Goal: Task Accomplishment & Management: Manage account settings

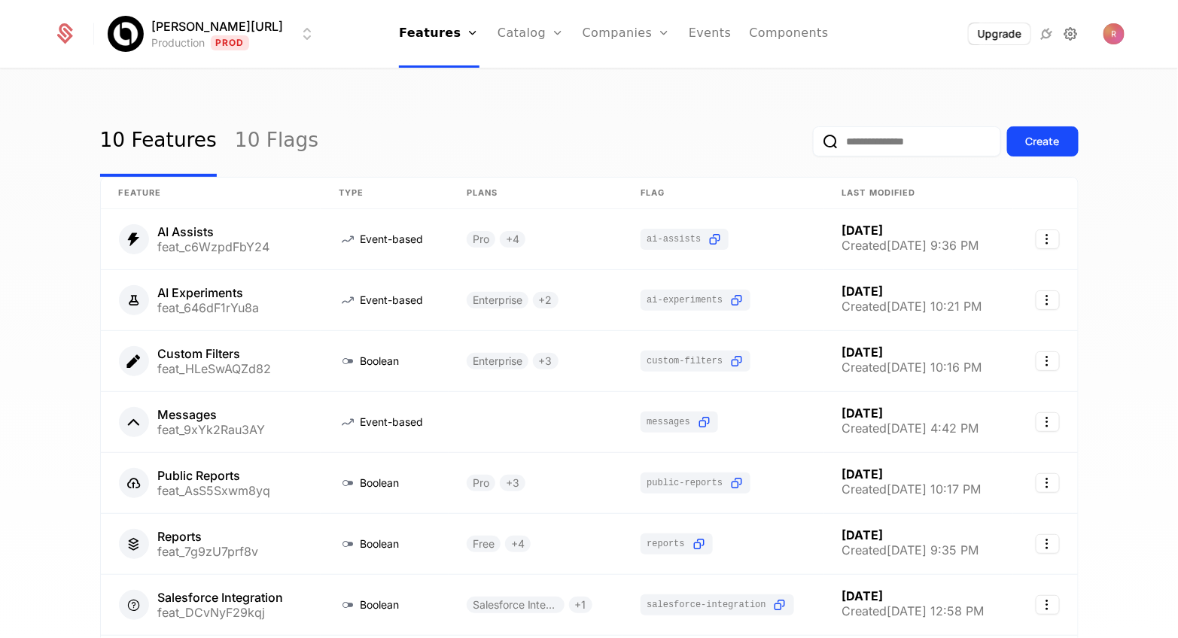
click at [1066, 28] on icon at bounding box center [1070, 34] width 18 height 18
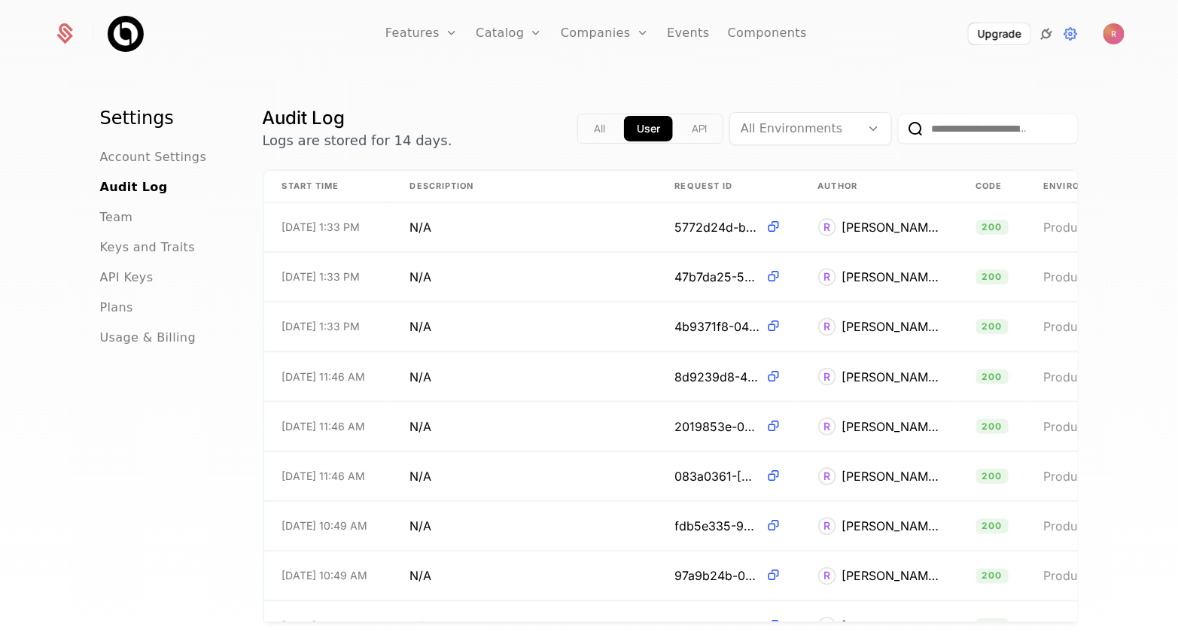
click at [1046, 36] on icon at bounding box center [1046, 34] width 18 height 18
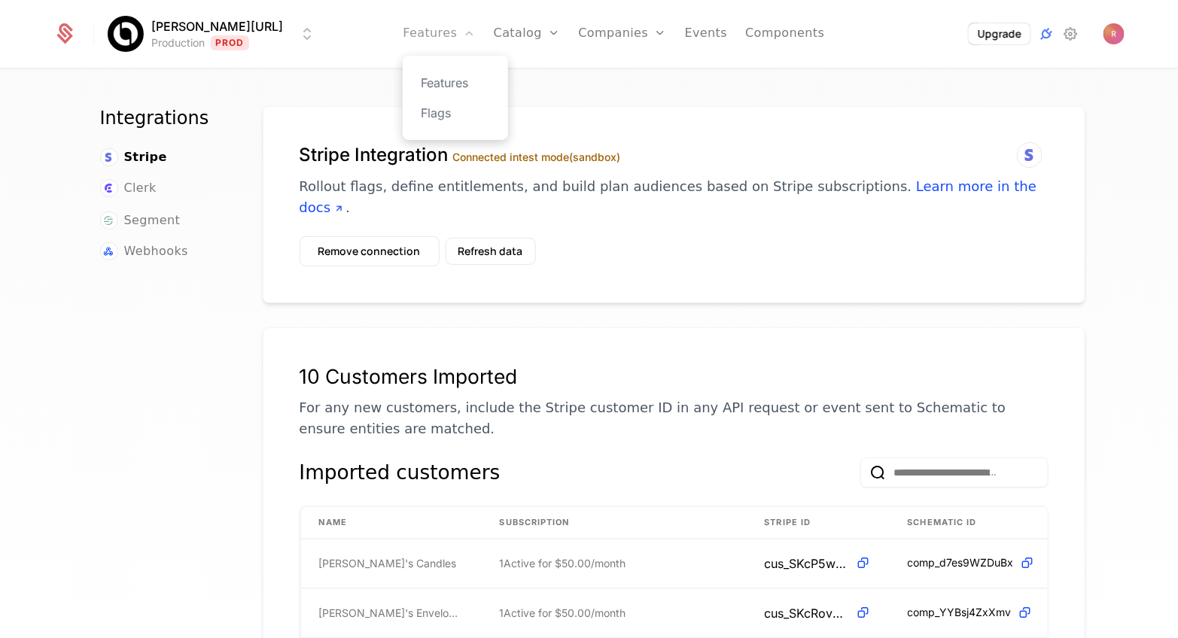
click at [409, 28] on link "Features" at bounding box center [439, 34] width 72 height 68
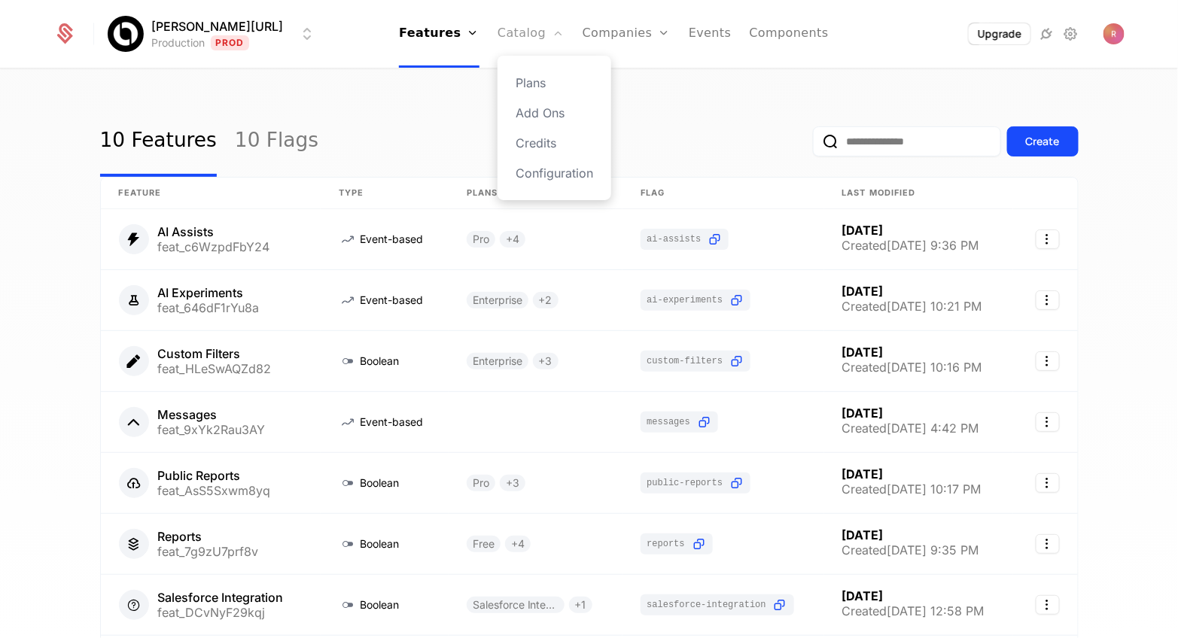
click at [510, 40] on link "Catalog" at bounding box center [531, 34] width 67 height 68
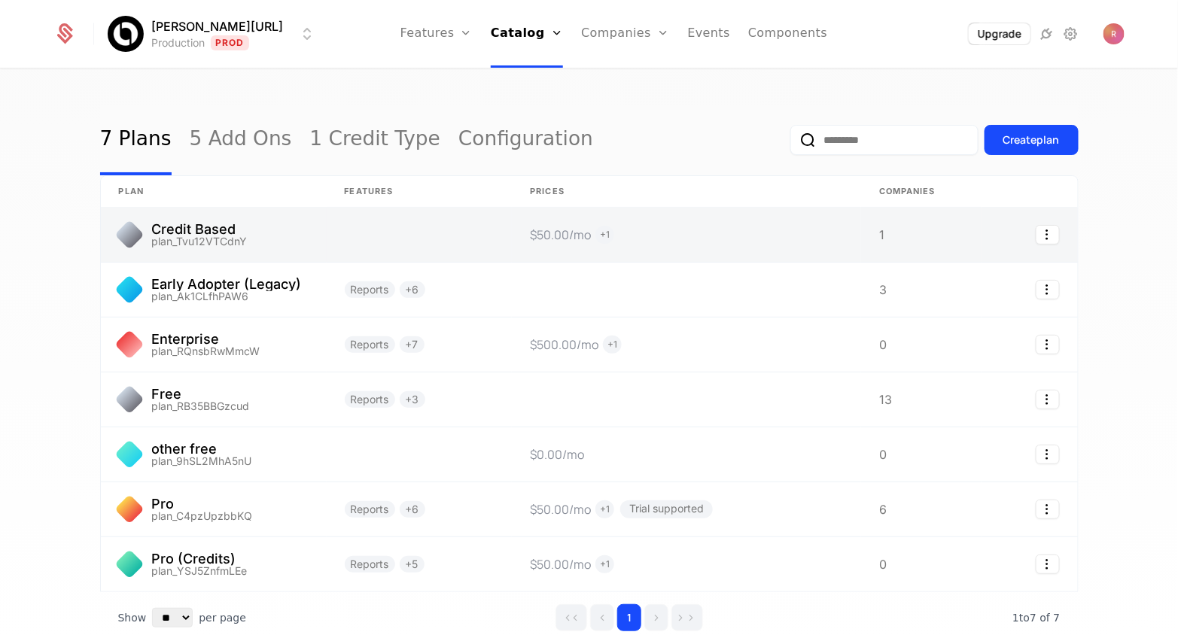
scroll to position [1, 0]
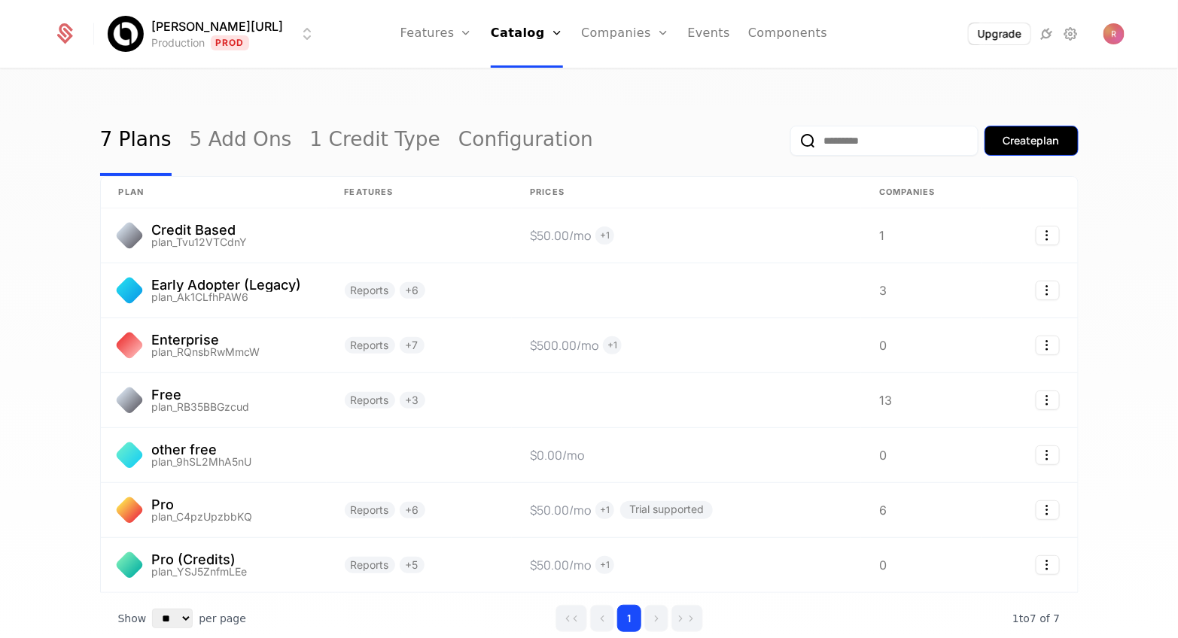
click at [1011, 134] on div "Create plan" at bounding box center [1032, 140] width 56 height 15
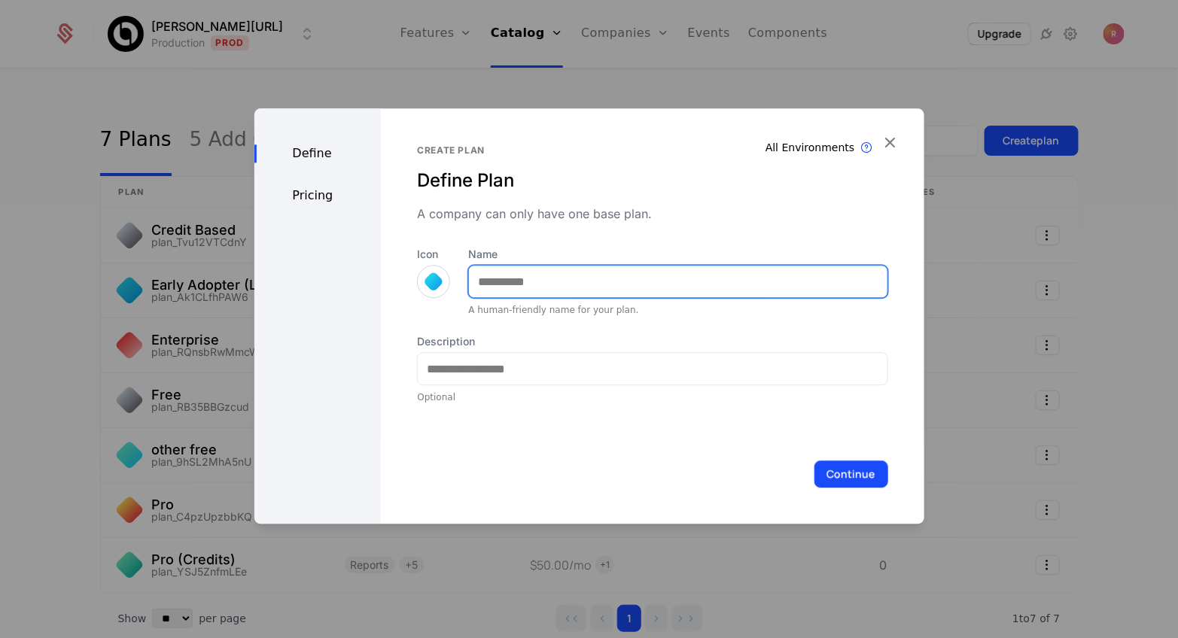
click at [514, 284] on input "Name" at bounding box center [678, 282] width 418 height 32
type input "**********"
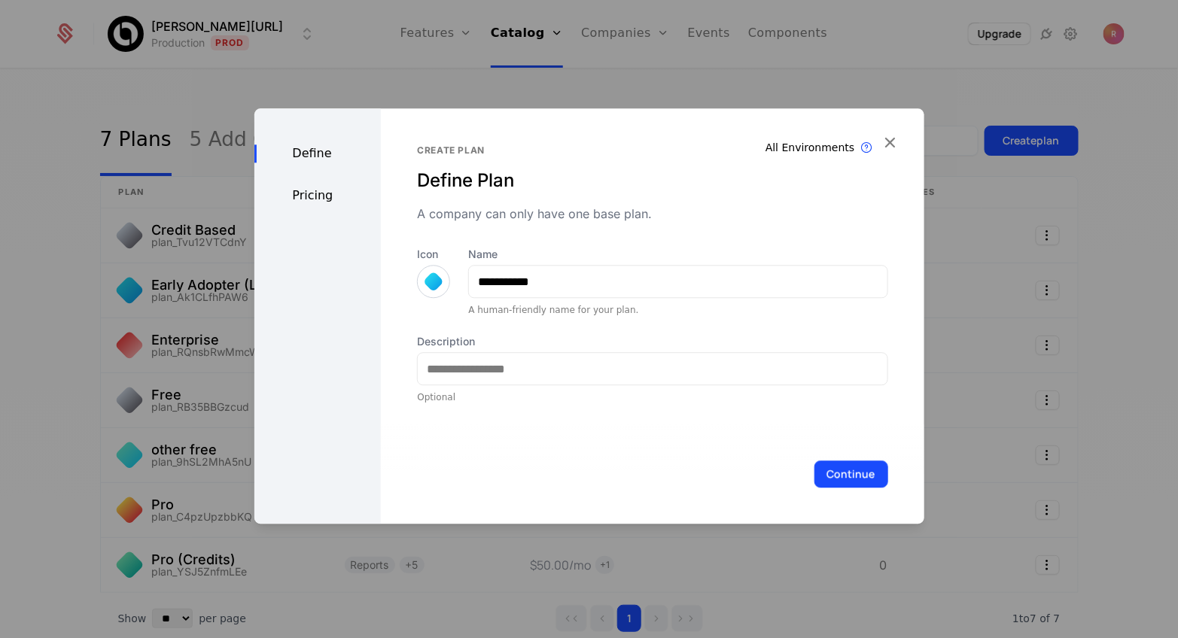
click at [818, 458] on div "Continue" at bounding box center [652, 474] width 543 height 99
click at [831, 468] on button "Continue" at bounding box center [852, 474] width 74 height 27
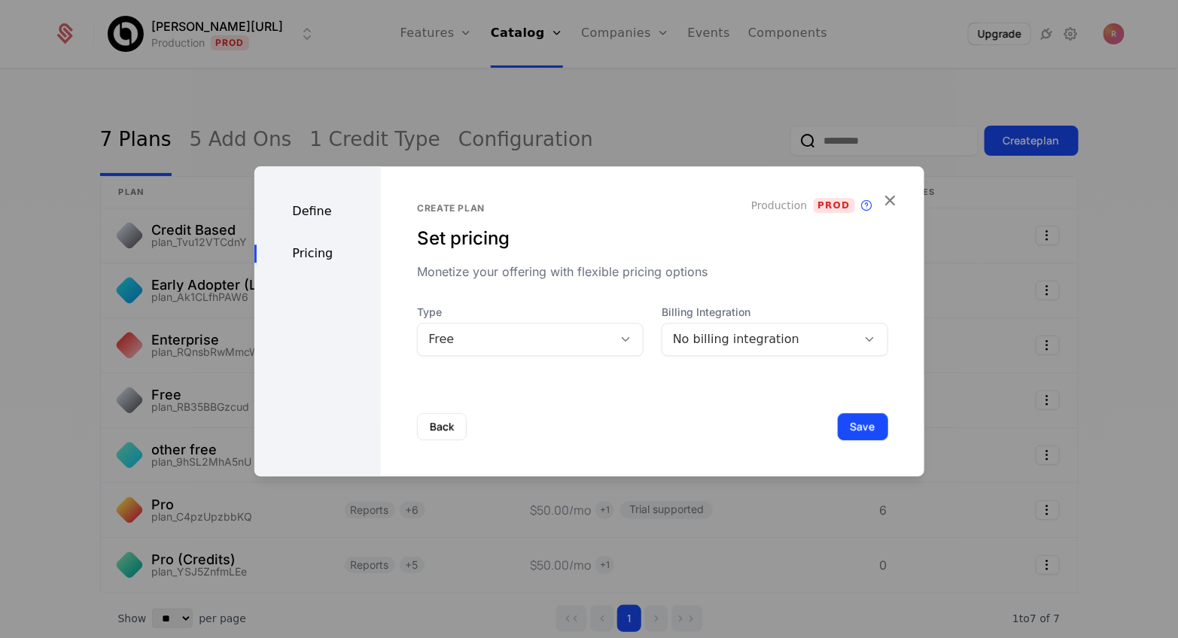
click at [483, 340] on div "Free" at bounding box center [515, 339] width 174 height 18
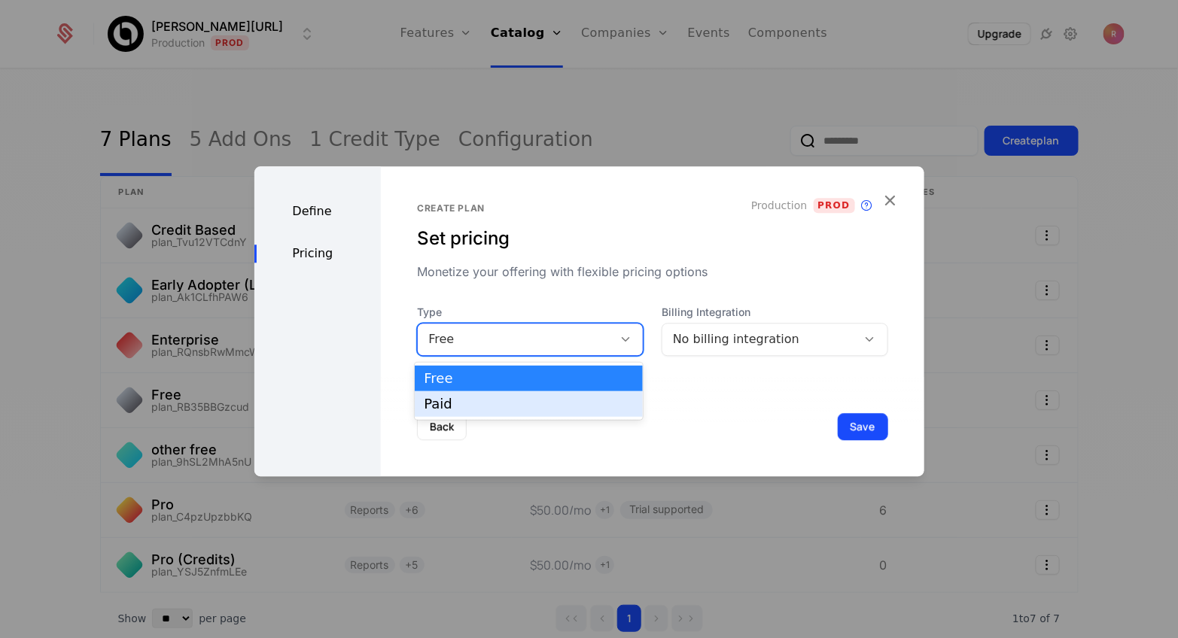
click at [459, 404] on div "Paid" at bounding box center [528, 404] width 209 height 14
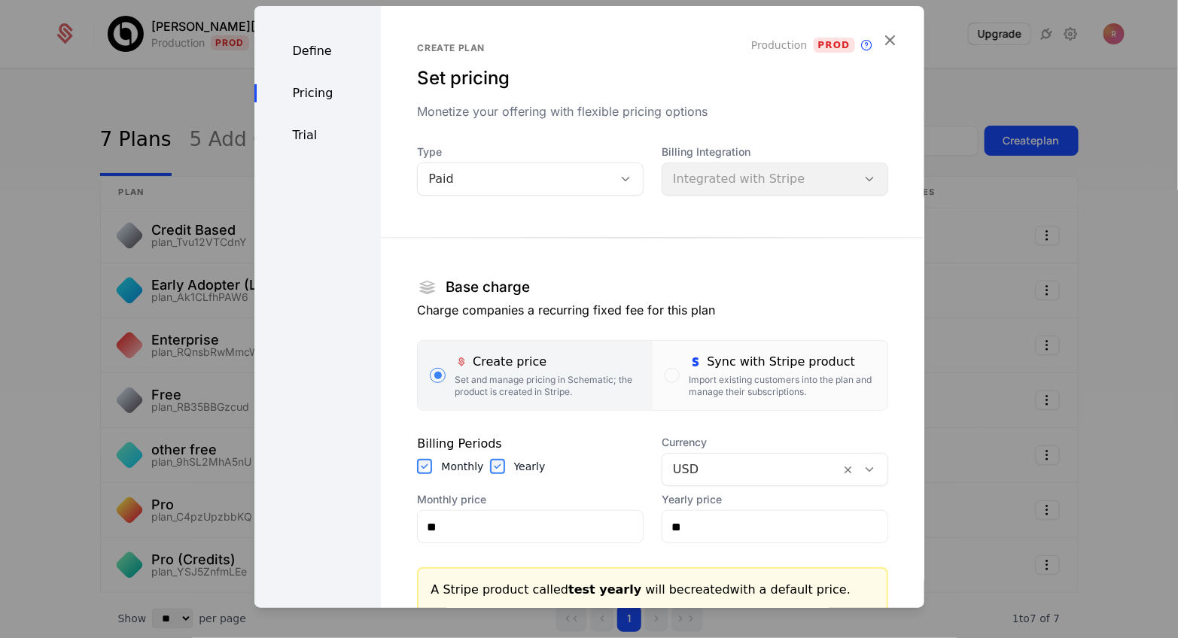
click at [514, 468] on label "Yearly" at bounding box center [530, 466] width 32 height 15
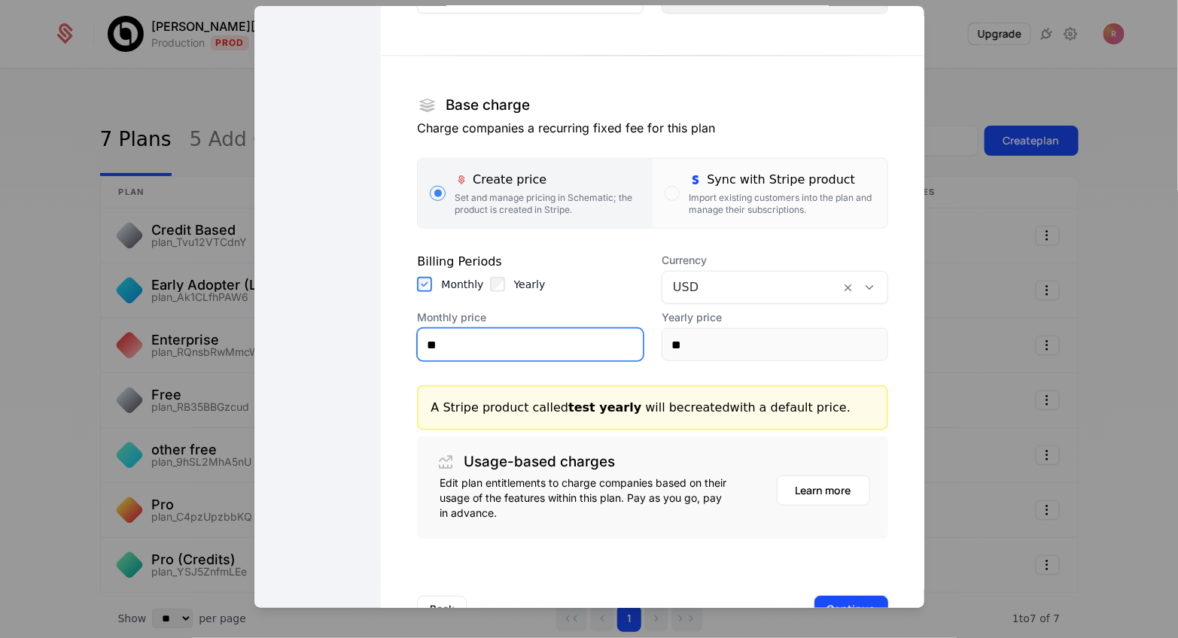
click at [475, 339] on input "**" at bounding box center [530, 345] width 225 height 32
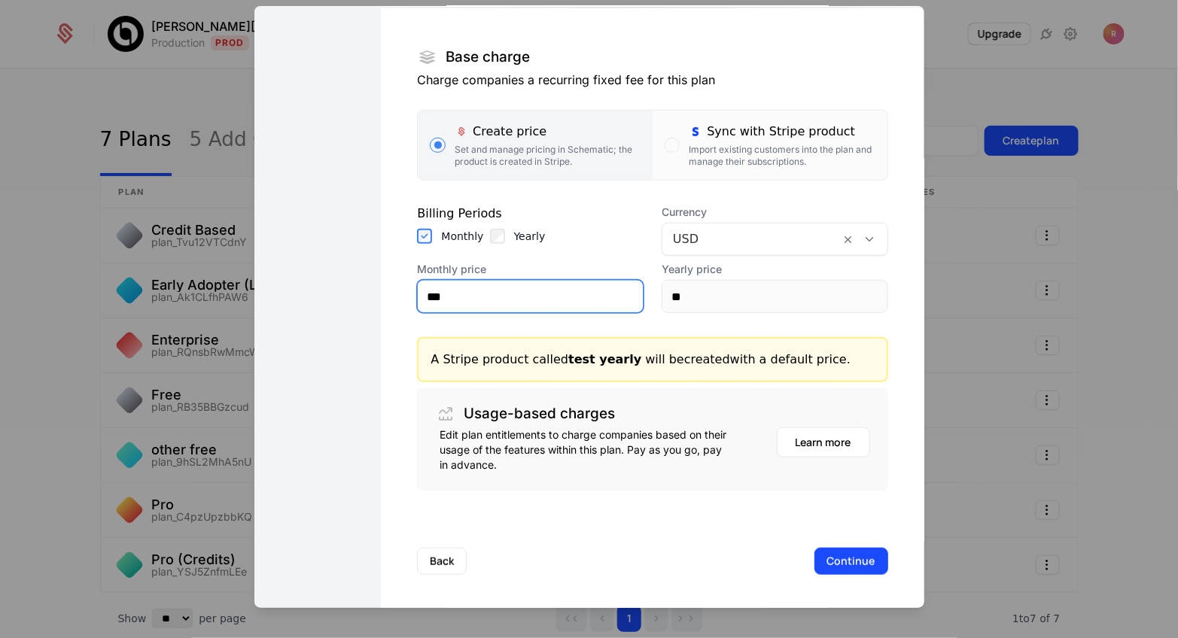
type input "***"
click at [662, 389] on div "Usage-based charges Edit plan entitlements to charge companies based on their u…" at bounding box center [652, 439] width 471 height 102
click at [853, 564] on button "Continue" at bounding box center [852, 561] width 74 height 27
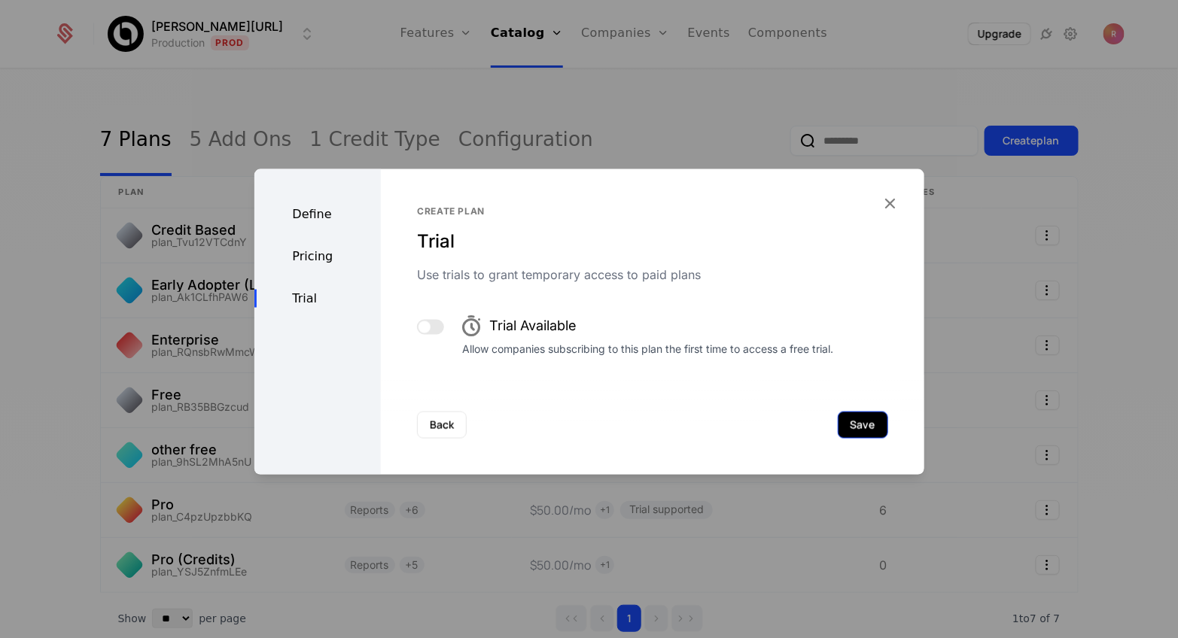
click at [854, 417] on button "Save" at bounding box center [863, 425] width 50 height 27
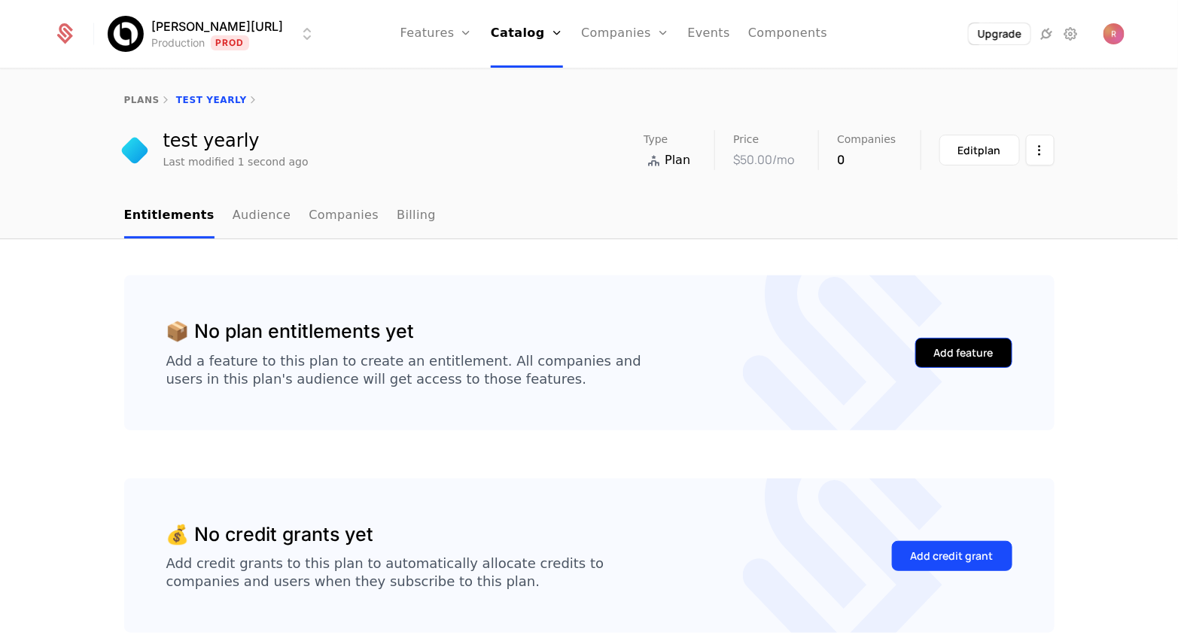
click at [972, 362] on button "Add feature" at bounding box center [963, 353] width 97 height 30
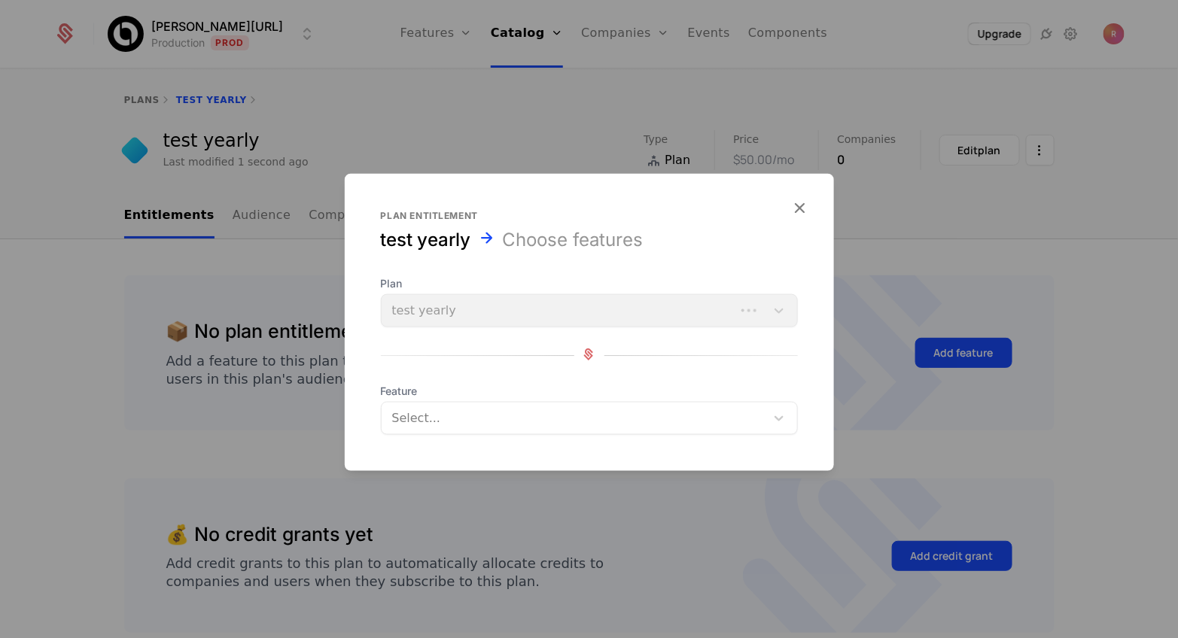
click at [466, 455] on div at bounding box center [589, 462] width 489 height 18
click at [472, 438] on form "Plan entitlement test yearly Choose features Plan test yearly Feature Select..." at bounding box center [589, 322] width 489 height 297
click at [477, 425] on div at bounding box center [575, 418] width 363 height 21
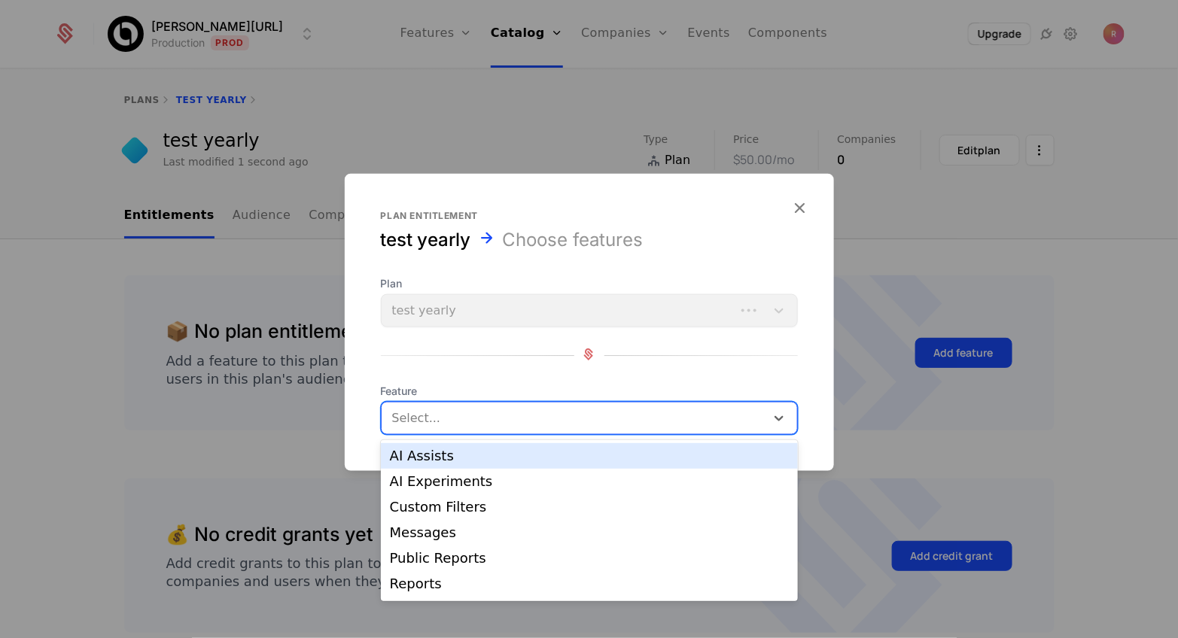
click at [461, 463] on div "AI Assists" at bounding box center [589, 456] width 417 height 26
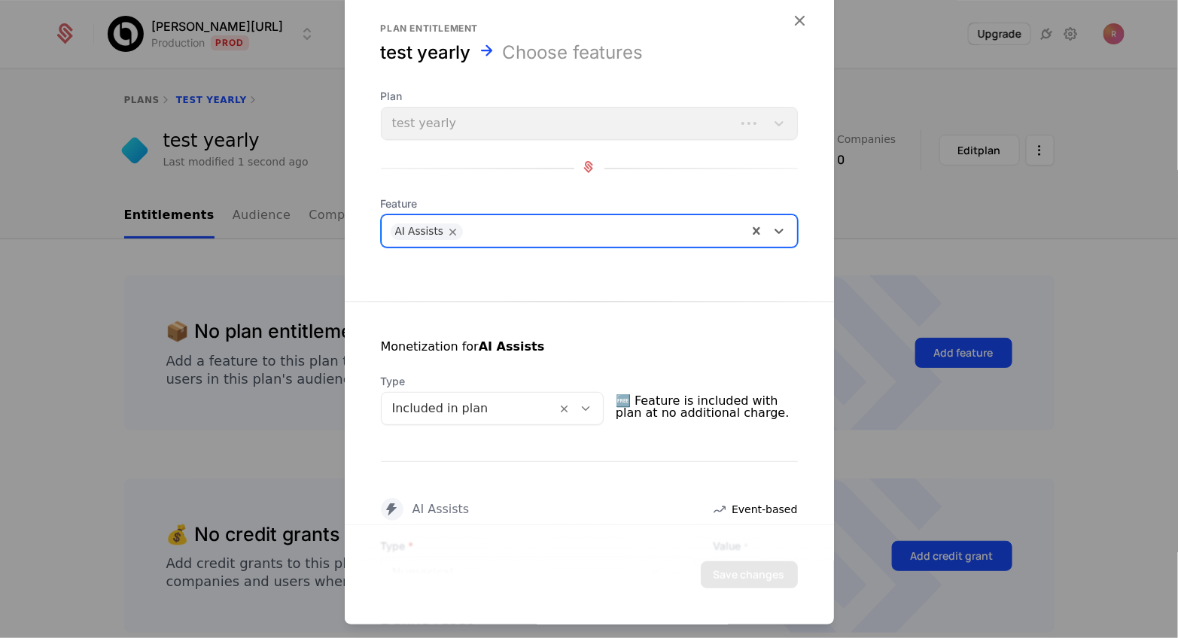
click at [443, 408] on div at bounding box center [469, 408] width 154 height 21
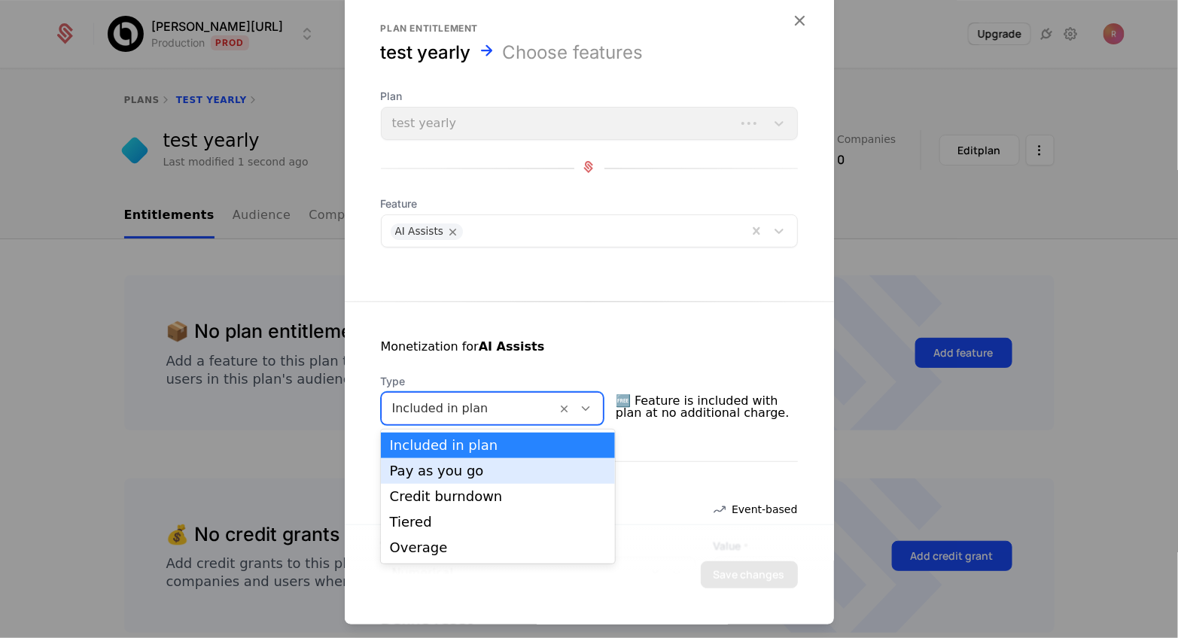
click at [434, 472] on div "Pay as you go" at bounding box center [498, 471] width 216 height 14
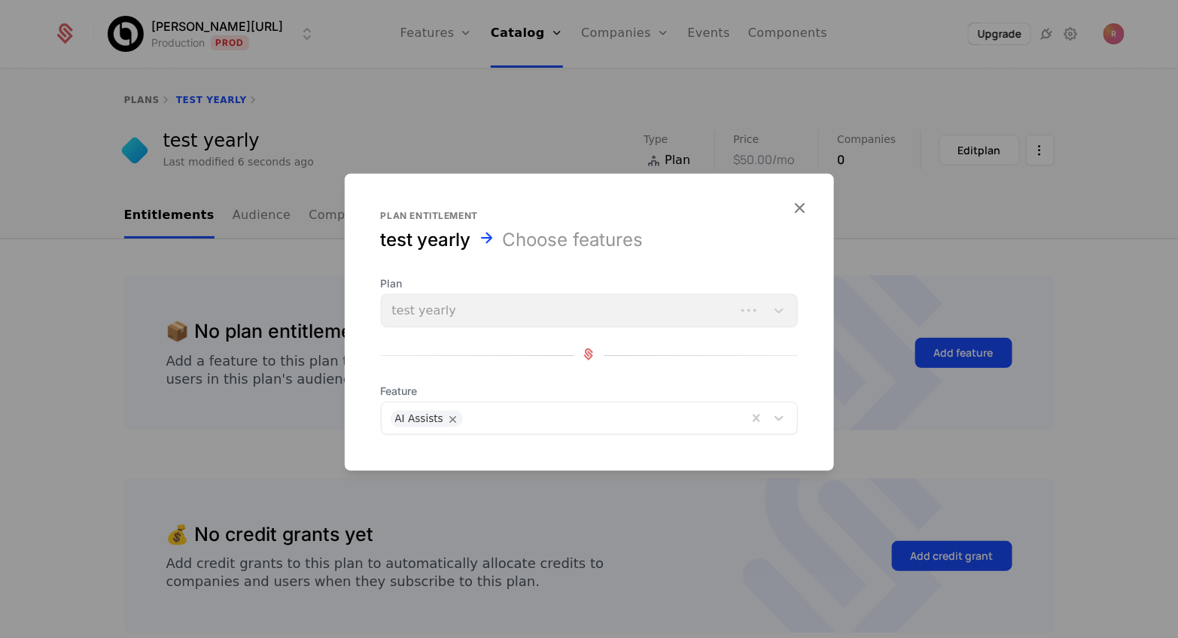
click at [474, 410] on div at bounding box center [605, 417] width 268 height 21
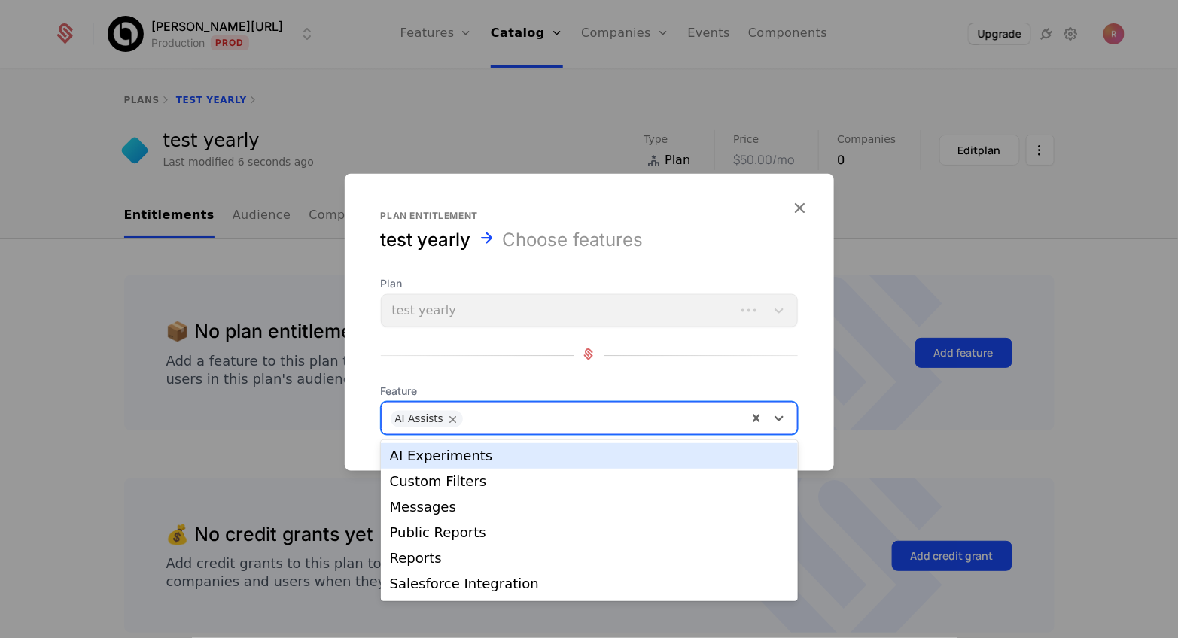
click at [535, 374] on div "Plan test yearly Feature AI Experiments, 1 of 9. 9 results available. Use Up an…" at bounding box center [589, 355] width 417 height 159
click at [514, 420] on div at bounding box center [605, 417] width 268 height 21
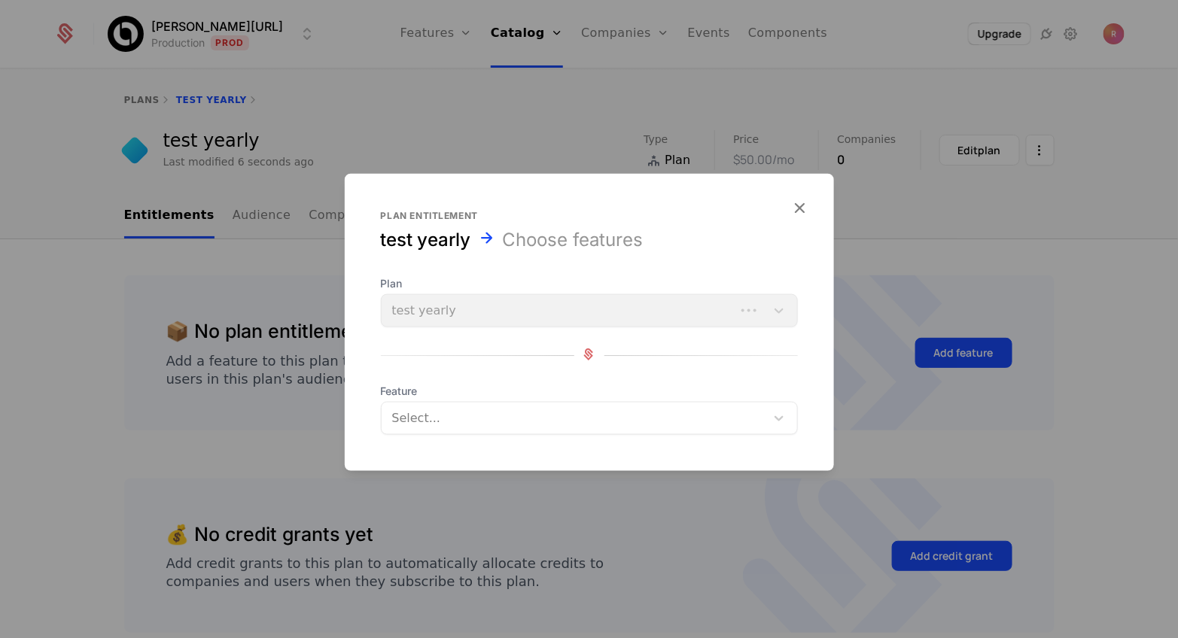
click at [648, 367] on div "Plan test yearly Feature Select..." at bounding box center [589, 355] width 417 height 159
click at [520, 416] on div at bounding box center [575, 418] width 363 height 21
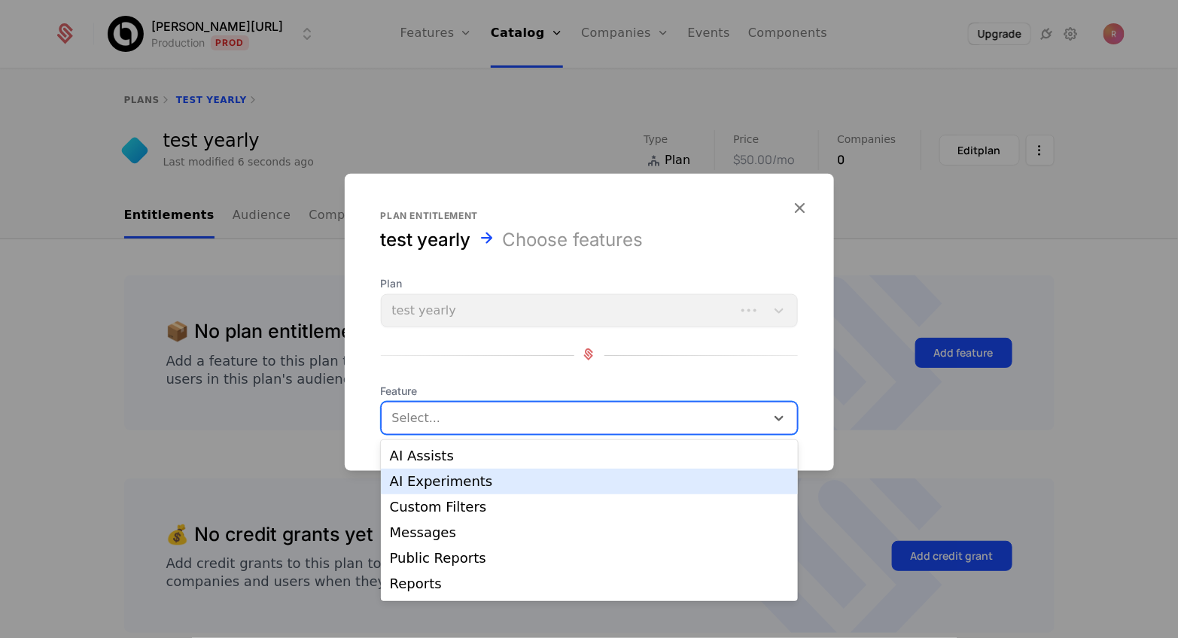
click at [424, 487] on div "AI Experiments" at bounding box center [589, 482] width 399 height 14
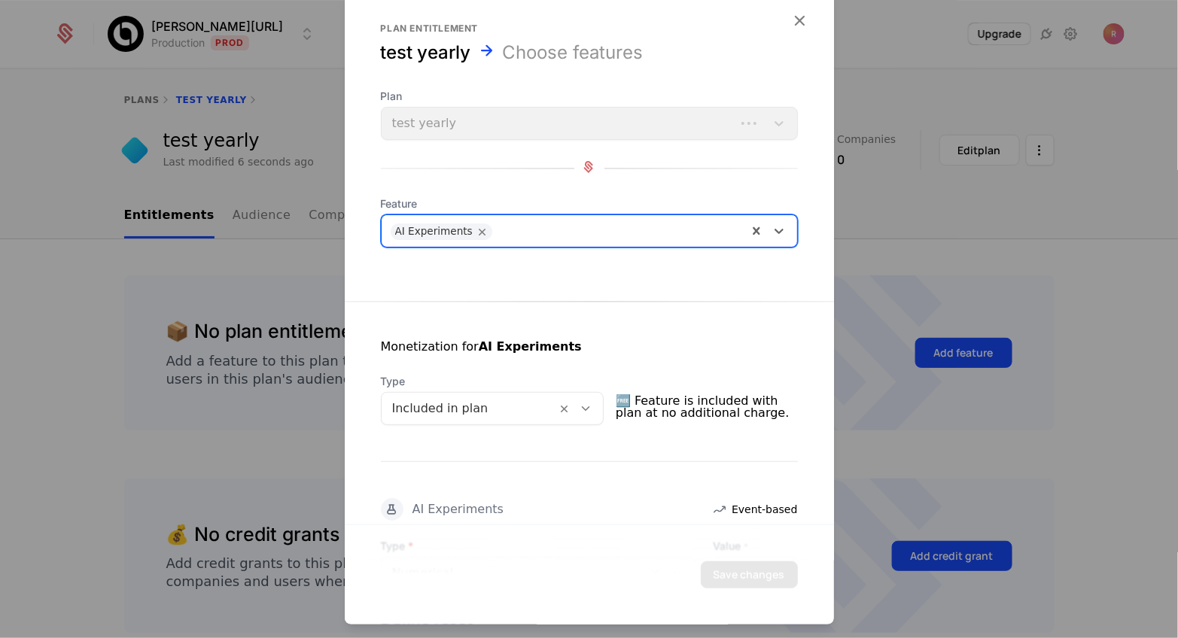
click at [455, 410] on div at bounding box center [469, 408] width 154 height 21
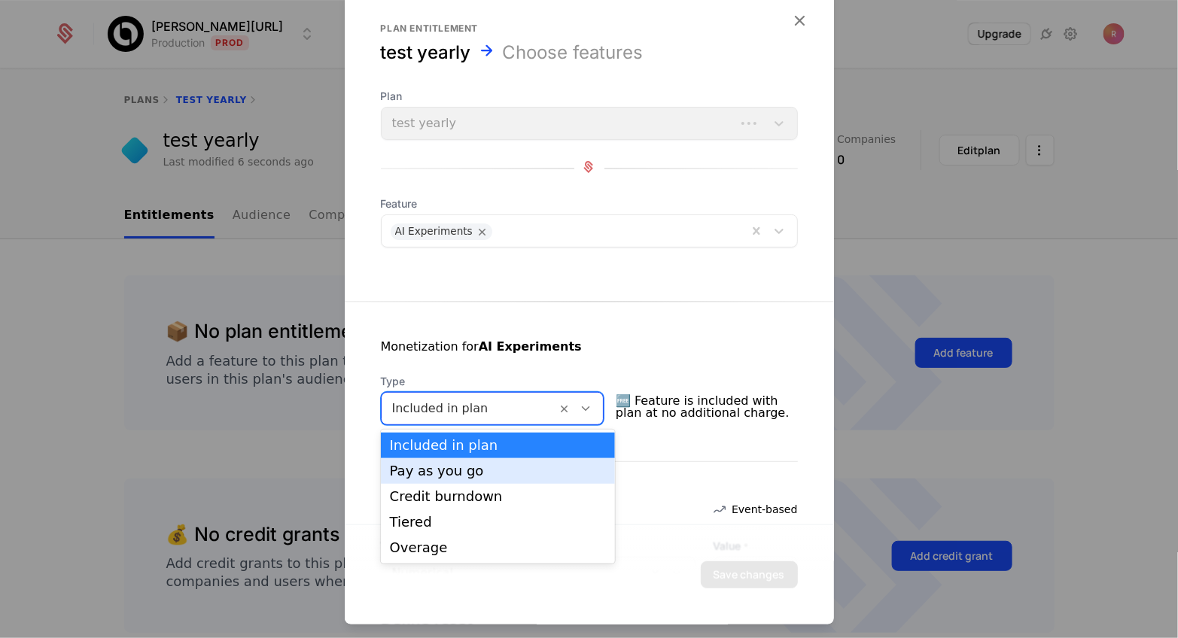
click at [437, 472] on div "Pay as you go" at bounding box center [498, 471] width 216 height 14
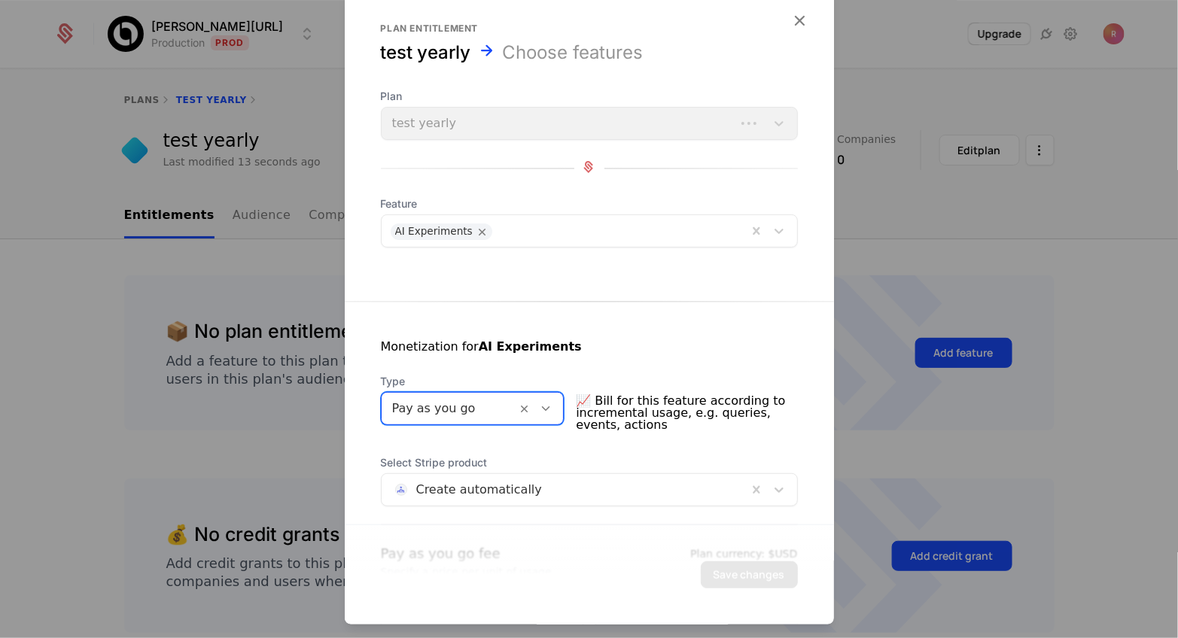
scroll to position [218, 0]
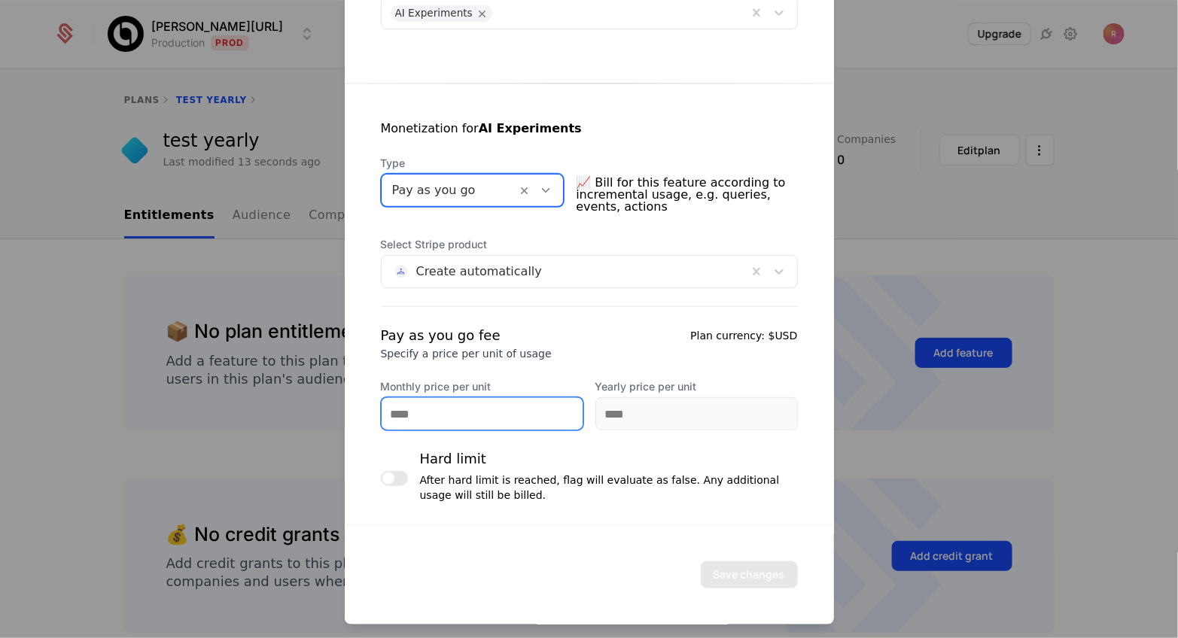
click at [435, 407] on input "Monthly price per unit" at bounding box center [482, 414] width 201 height 32
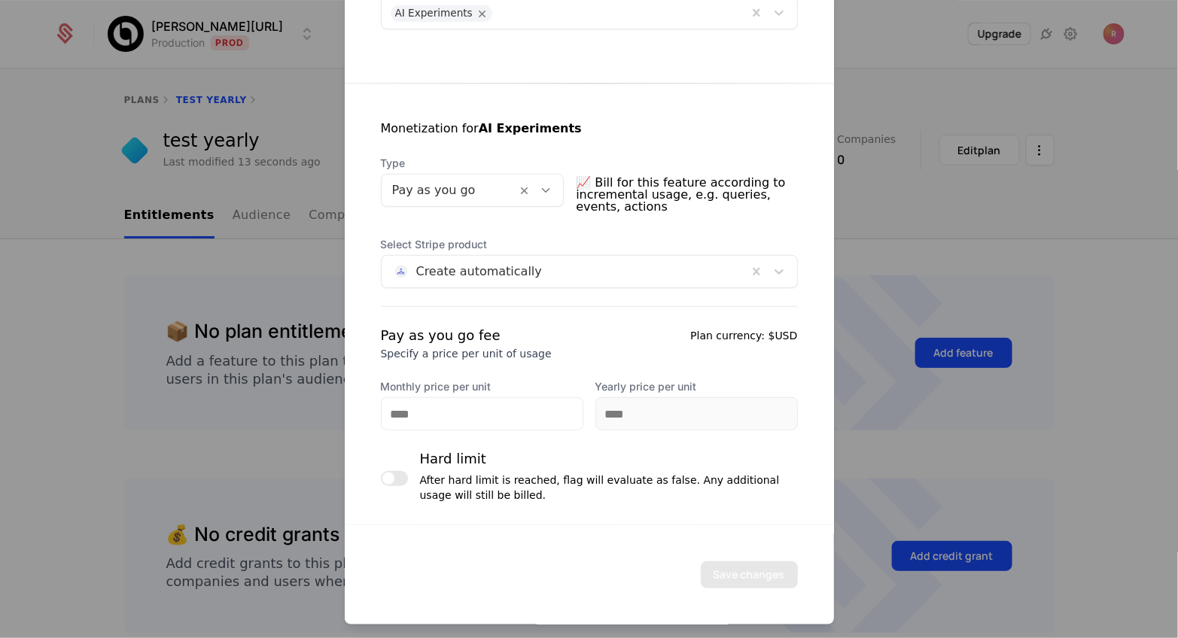
click at [471, 428] on div at bounding box center [482, 413] width 203 height 33
click at [471, 416] on input "Monthly price per unit" at bounding box center [482, 414] width 201 height 32
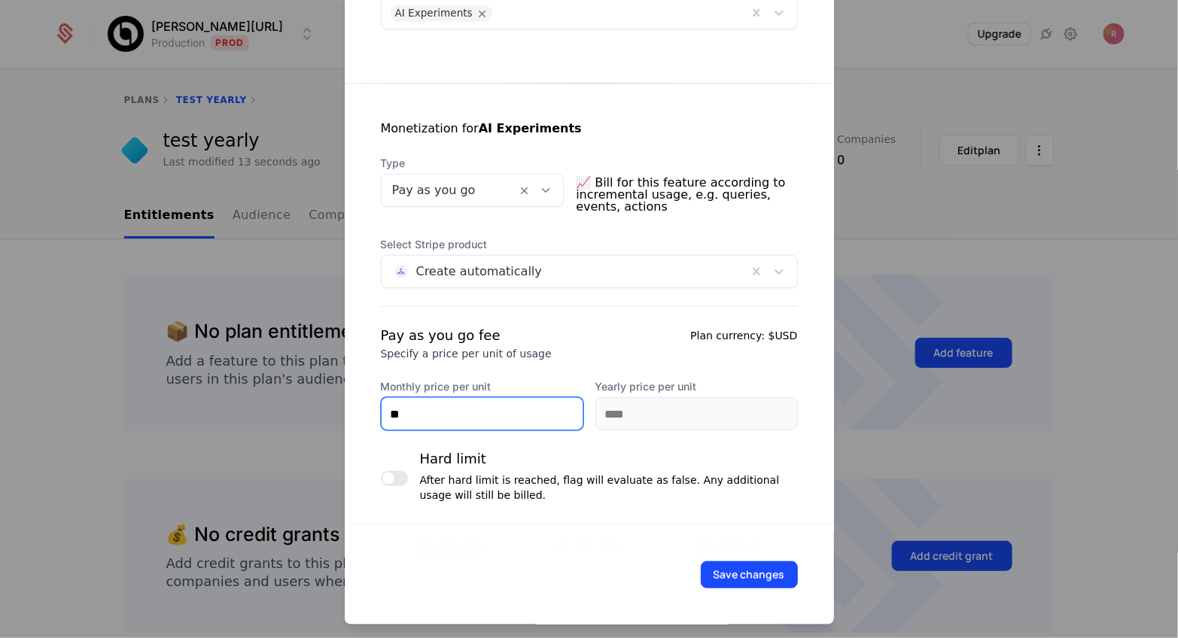
type input "**"
click at [541, 345] on div "Pay as you go fee Specify a price per unit of usage Plan currency: $USD" at bounding box center [589, 343] width 417 height 36
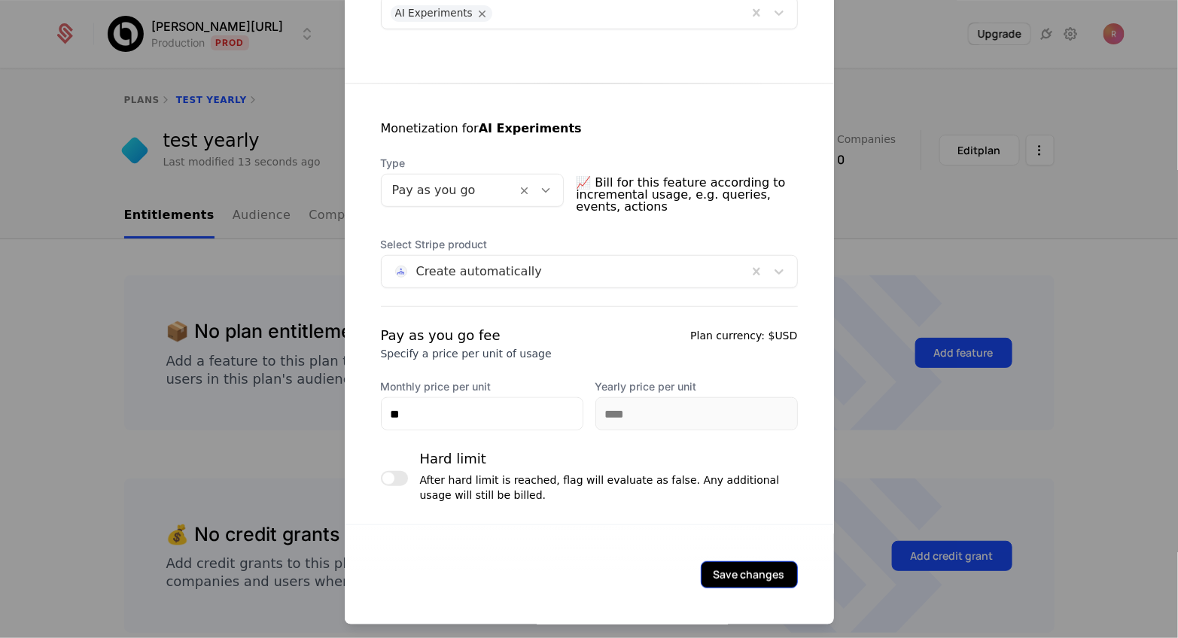
click at [728, 575] on button "Save changes" at bounding box center [749, 575] width 97 height 27
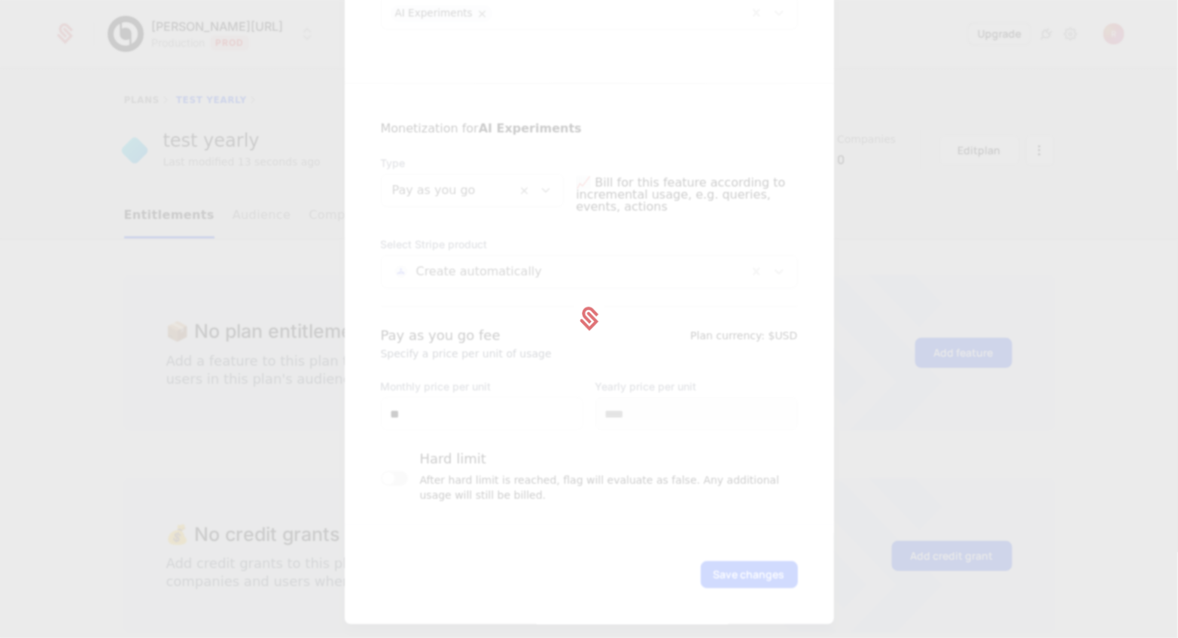
scroll to position [0, 0]
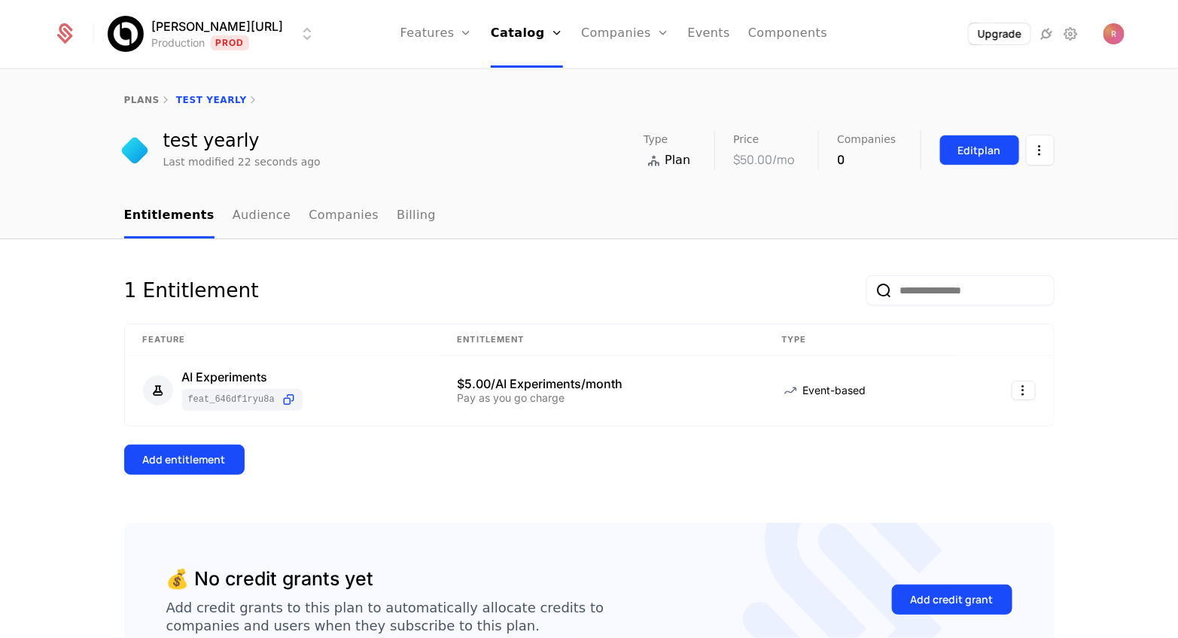
click at [960, 148] on div "Edit plan" at bounding box center [979, 150] width 43 height 15
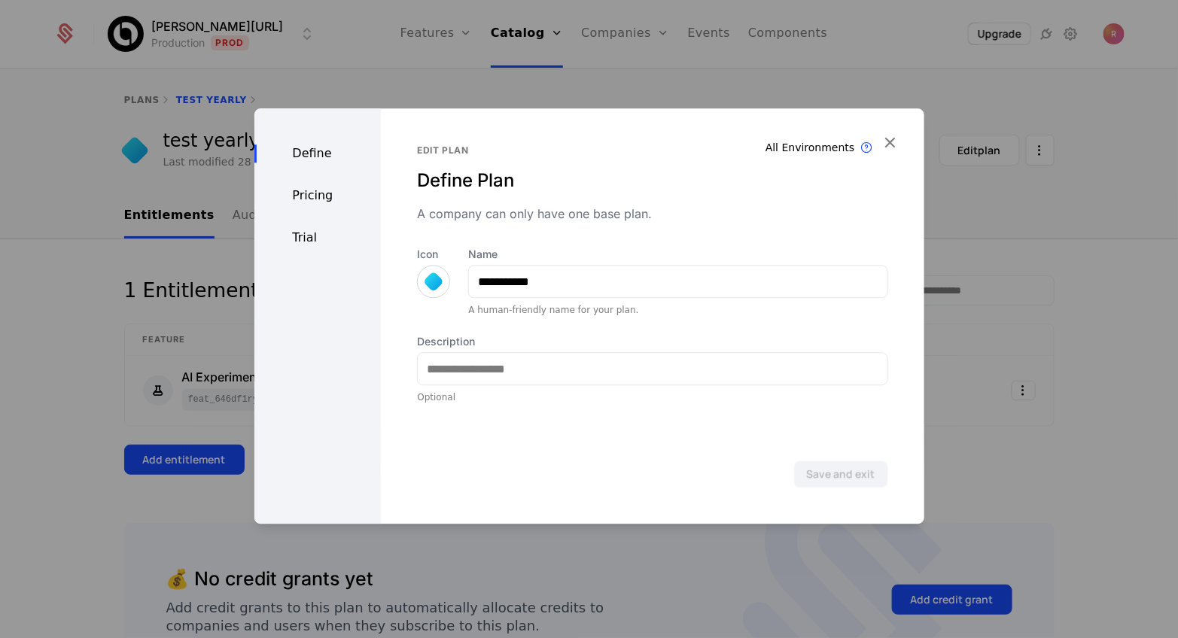
click at [292, 184] on div "Define Pricing Trial" at bounding box center [317, 316] width 127 height 416
click at [219, 315] on div at bounding box center [589, 319] width 1178 height 638
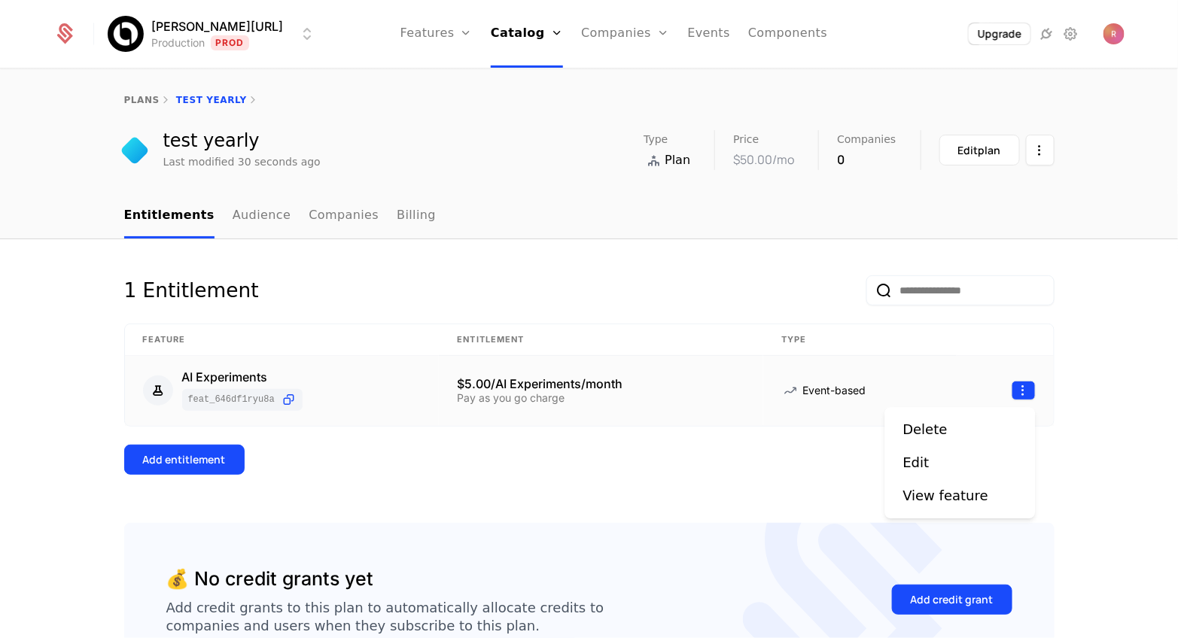
click at [1013, 384] on html "[PERSON_NAME][URL] Production Prod Features Features Flags Catalog Plans Add On…" at bounding box center [589, 319] width 1178 height 638
click at [938, 464] on div "Edit" at bounding box center [960, 462] width 114 height 21
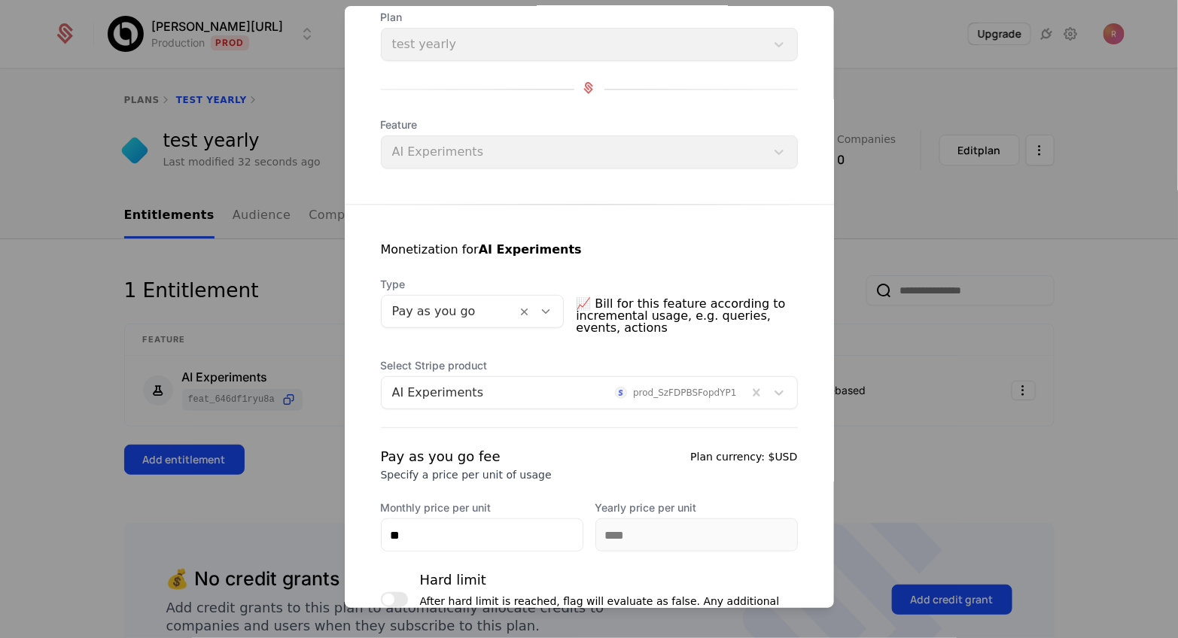
scroll to position [227, 0]
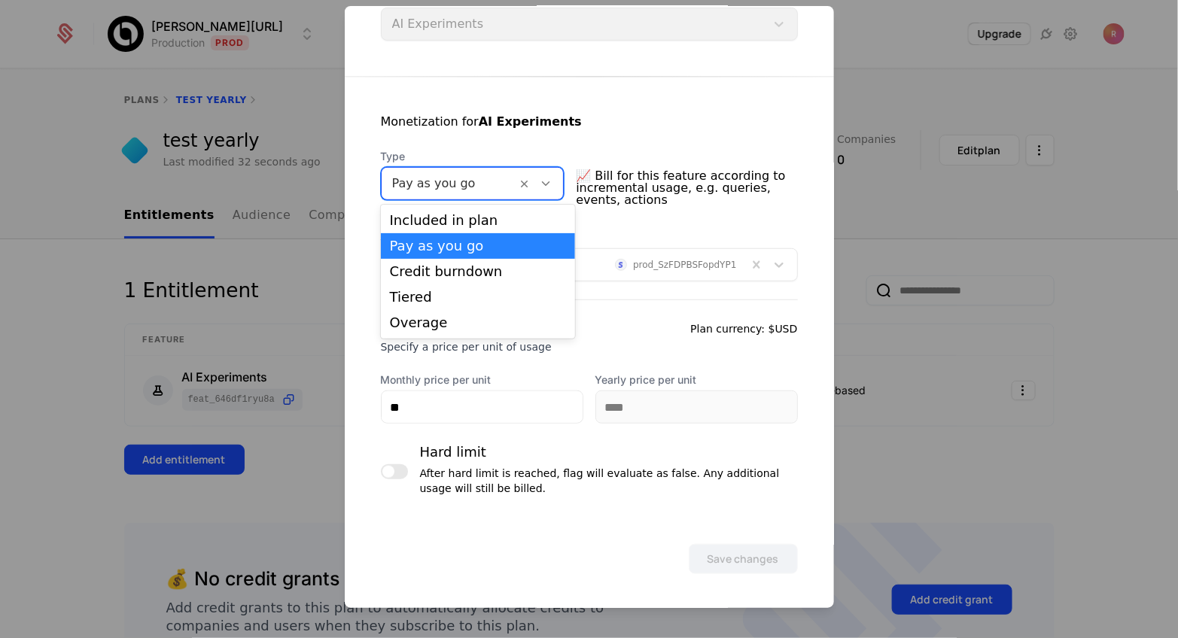
click at [452, 189] on div at bounding box center [449, 183] width 114 height 21
click at [449, 214] on div "Included in plan" at bounding box center [478, 221] width 177 height 14
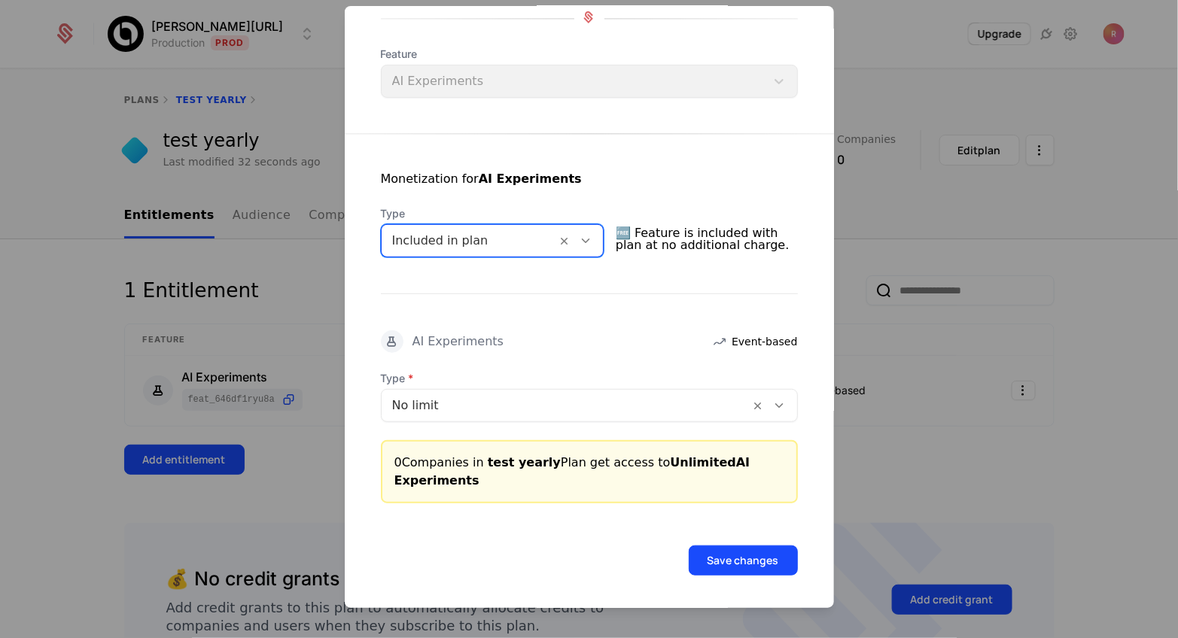
click at [497, 241] on div at bounding box center [469, 240] width 154 height 21
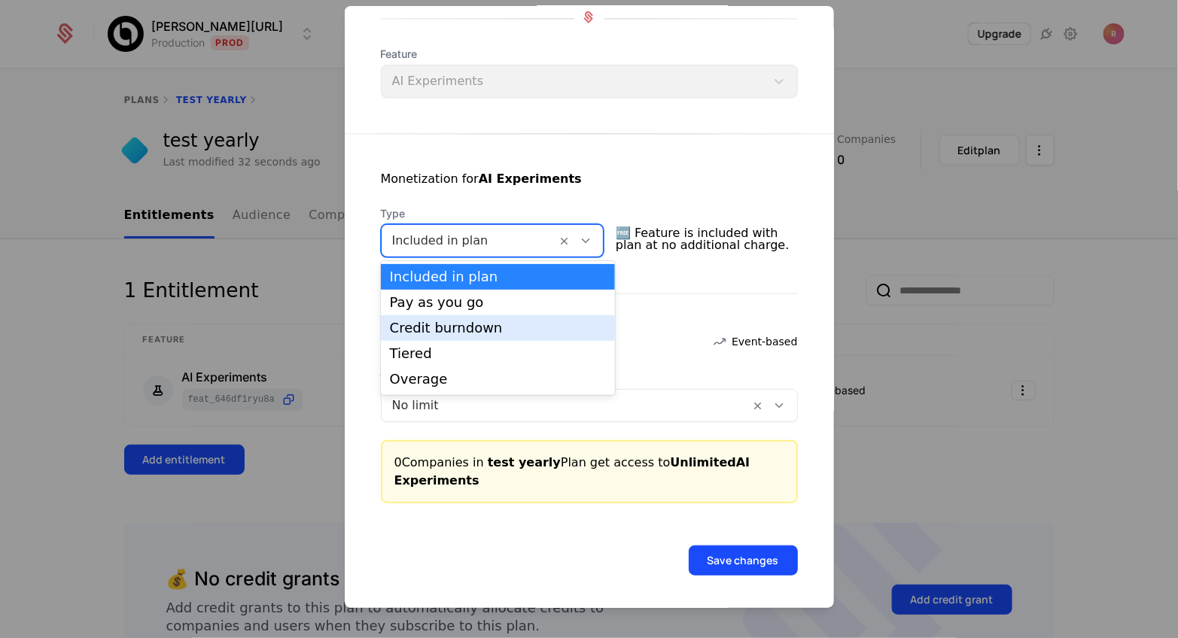
click at [447, 334] on div "Credit burndown" at bounding box center [498, 328] width 216 height 14
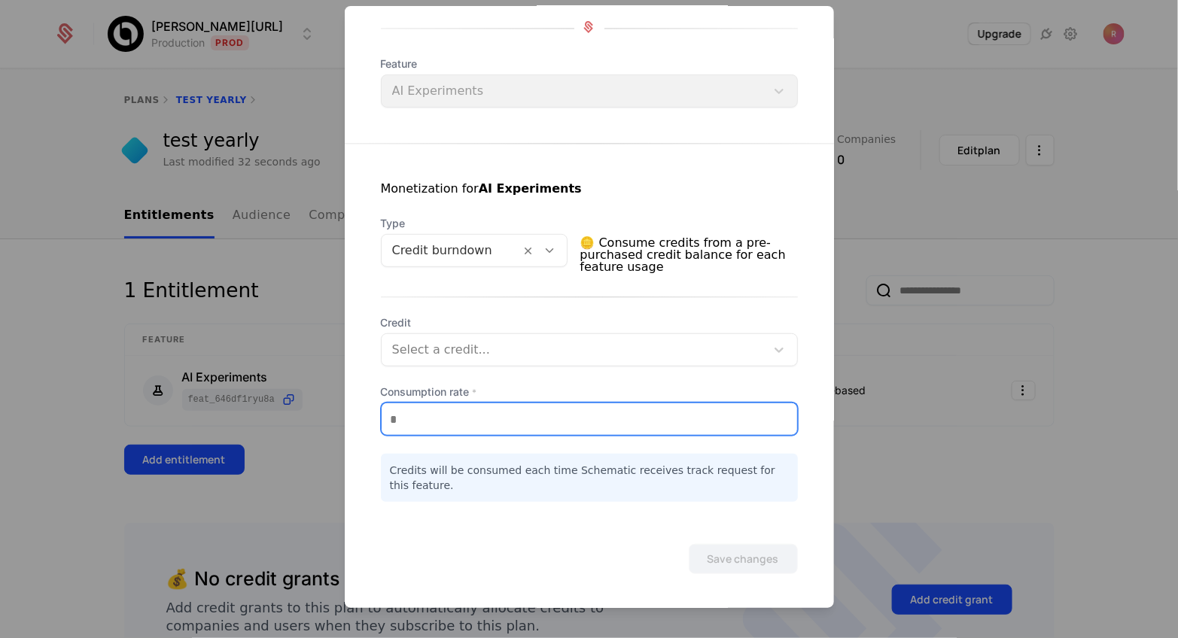
click at [567, 416] on input "*" at bounding box center [590, 420] width 416 height 32
click at [533, 488] on div "Credits will be consumed each time Schematic receives track request for this fe…" at bounding box center [589, 478] width 417 height 48
click at [498, 418] on input "****" at bounding box center [590, 420] width 416 height 32
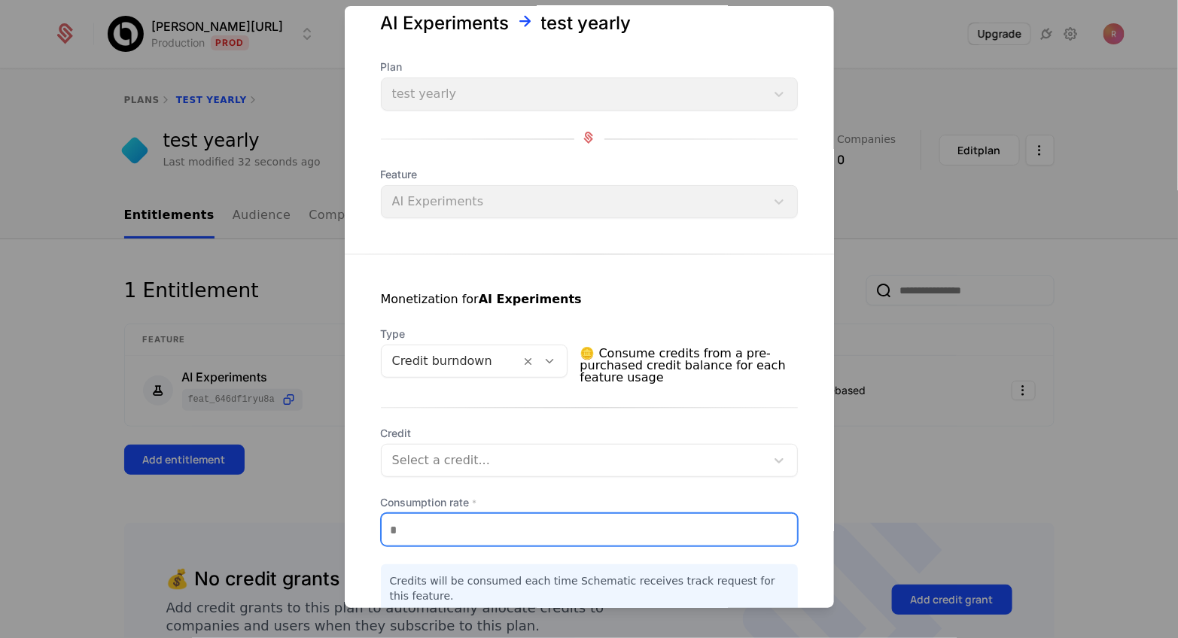
scroll to position [28, 0]
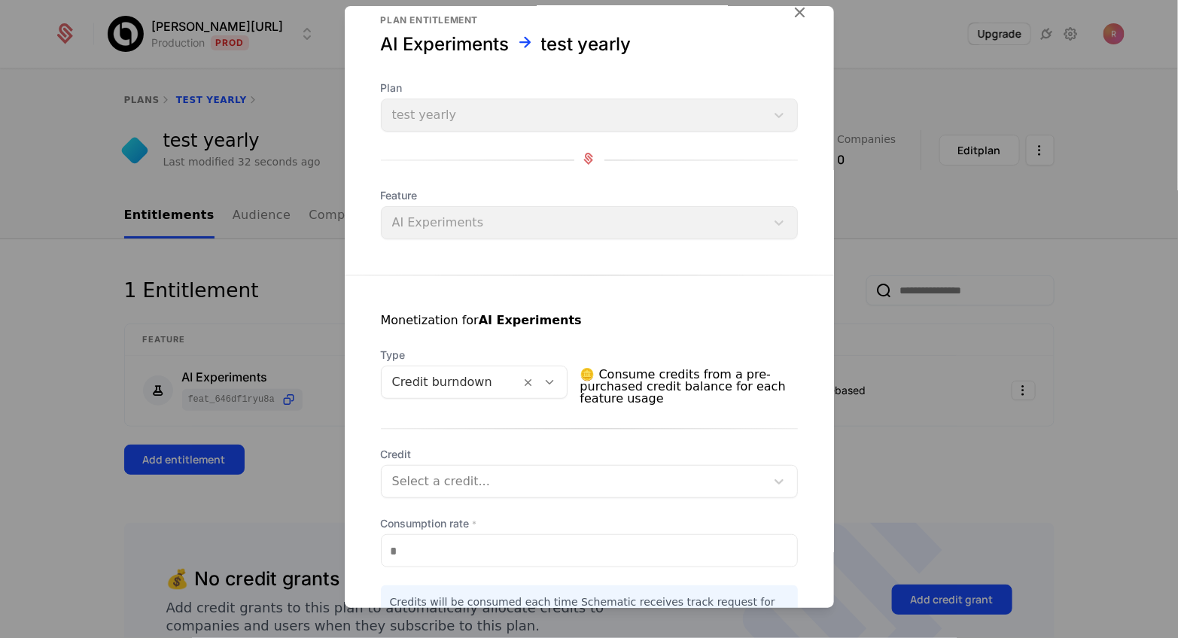
click at [479, 510] on div "Credit Select a credit... Consumption rate * **** Credits will be consumed each…" at bounding box center [589, 540] width 417 height 187
click at [479, 485] on div at bounding box center [573, 481] width 363 height 21
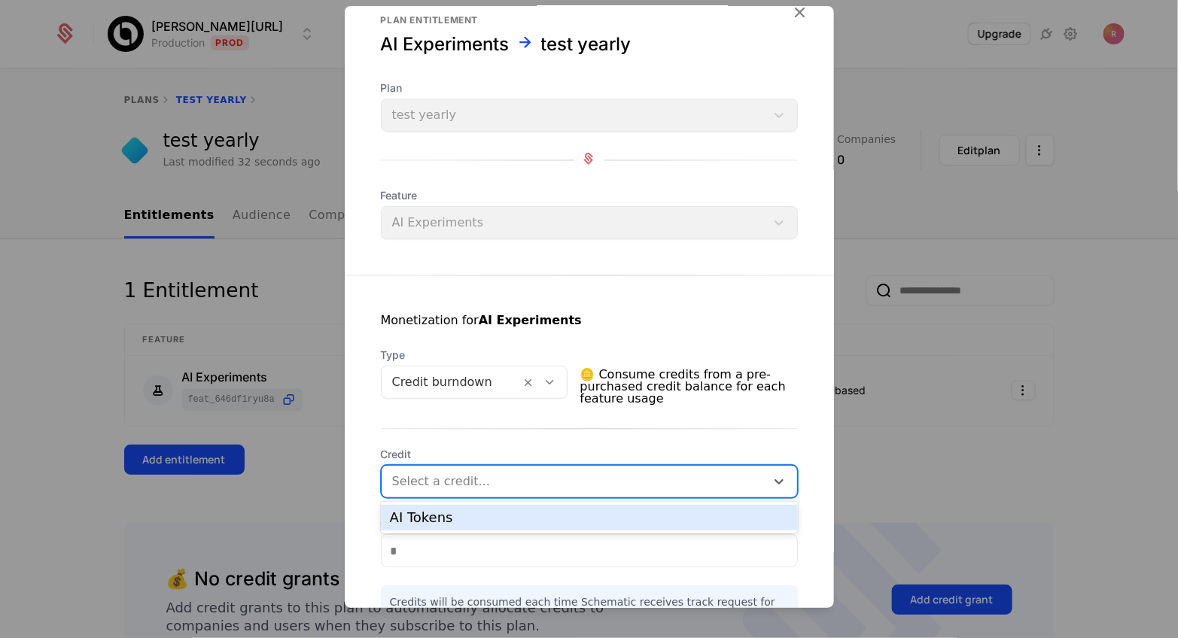
click at [471, 525] on div "AI Tokens" at bounding box center [589, 518] width 417 height 26
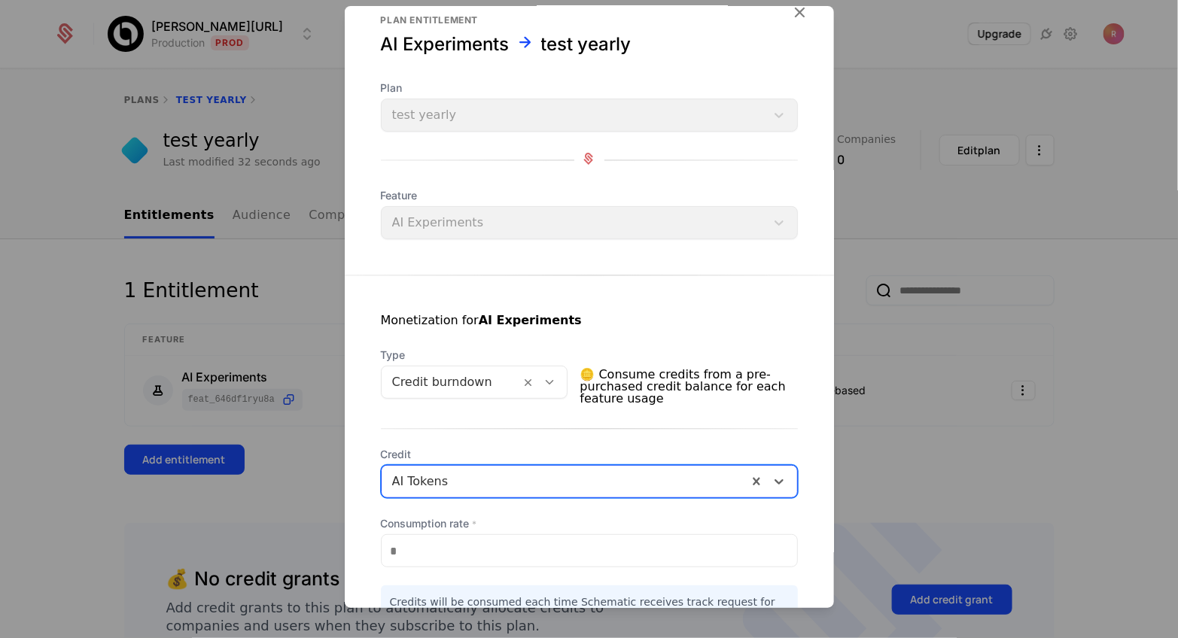
scroll to position [160, 0]
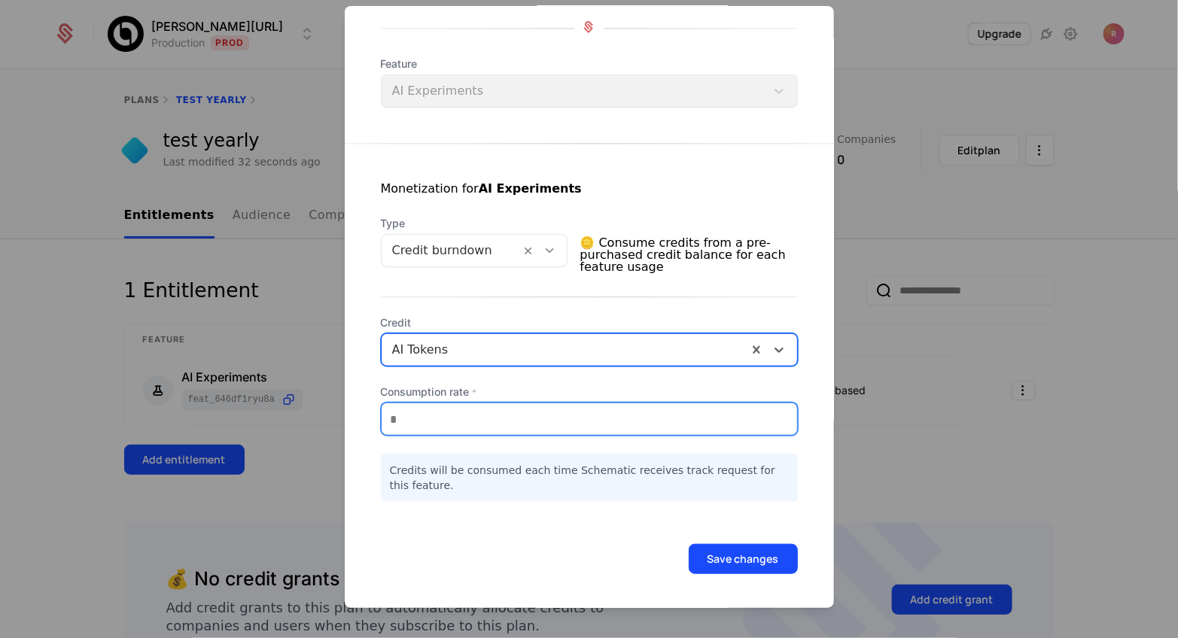
click at [485, 419] on input "****" at bounding box center [590, 420] width 416 height 32
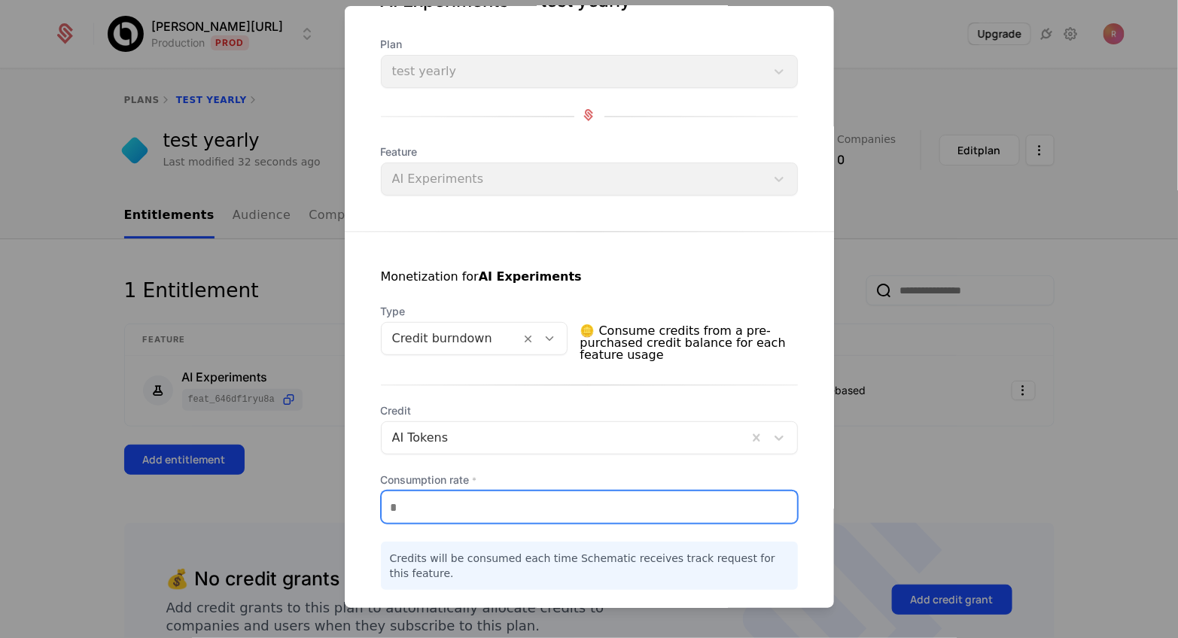
type input "****"
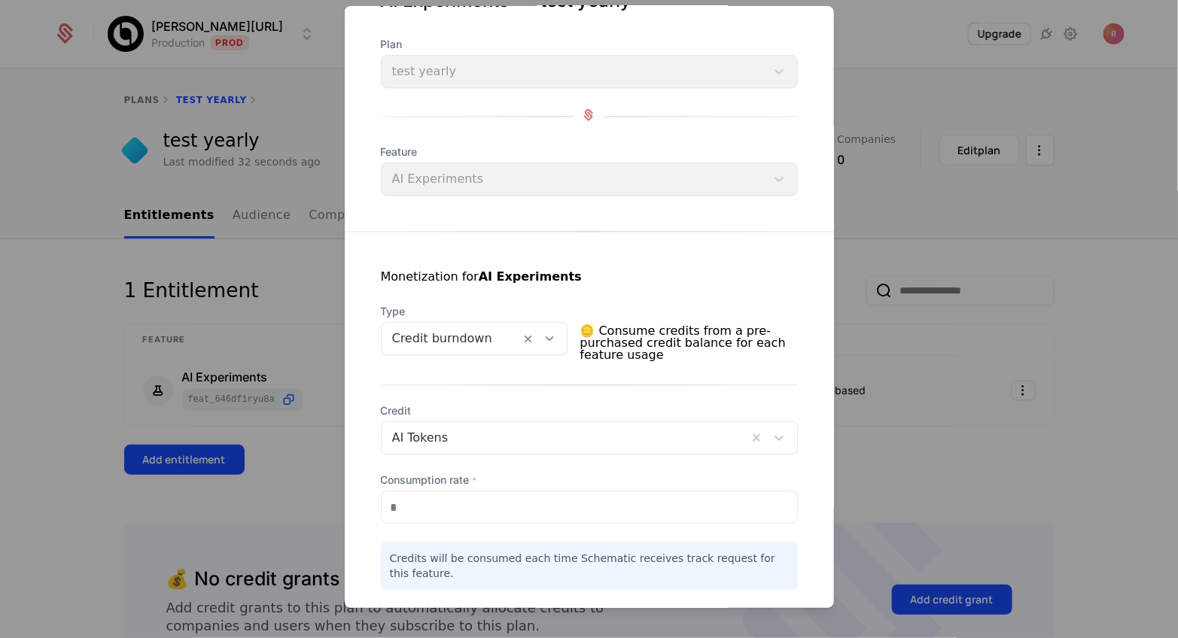
click at [449, 467] on div "Credit AI Tokens Consumption rate * **** Credits will be consumed each time Sch…" at bounding box center [589, 497] width 417 height 187
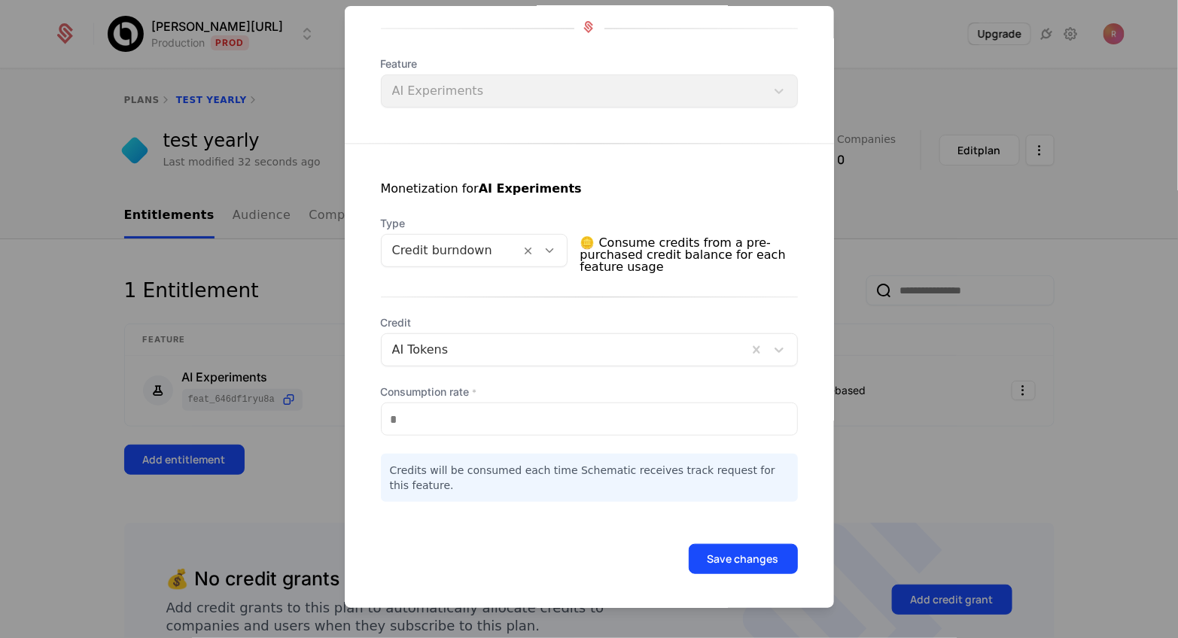
click at [483, 510] on div "Save changes" at bounding box center [589, 538] width 489 height 72
click at [453, 250] on div at bounding box center [451, 250] width 118 height 21
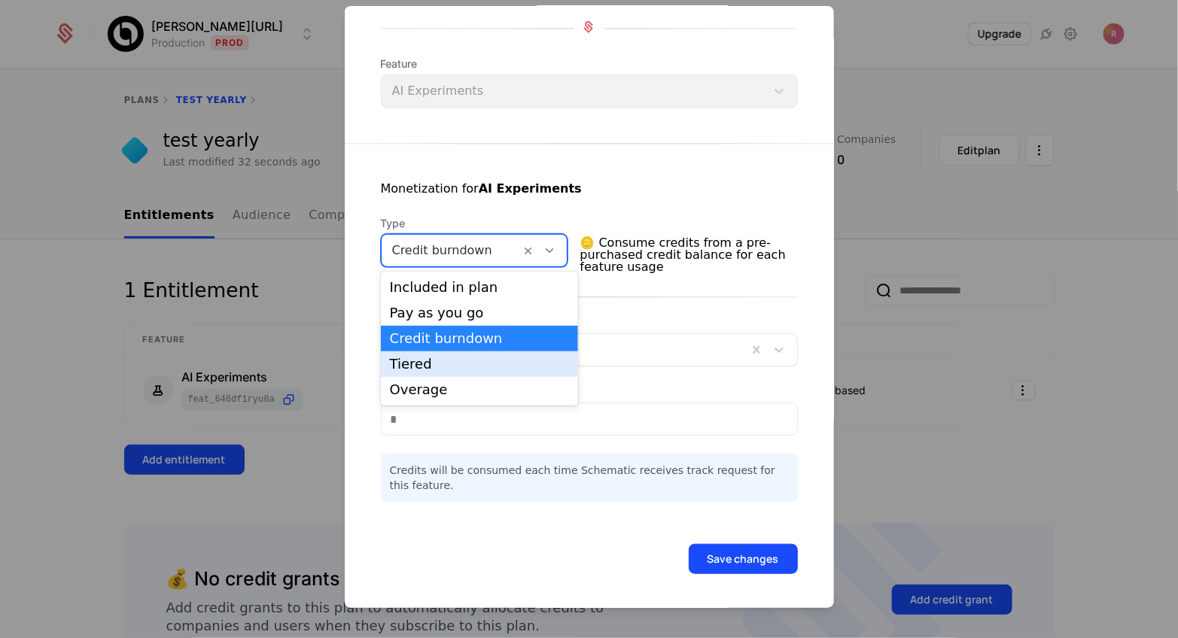
click at [428, 367] on div "Tiered" at bounding box center [479, 365] width 179 height 14
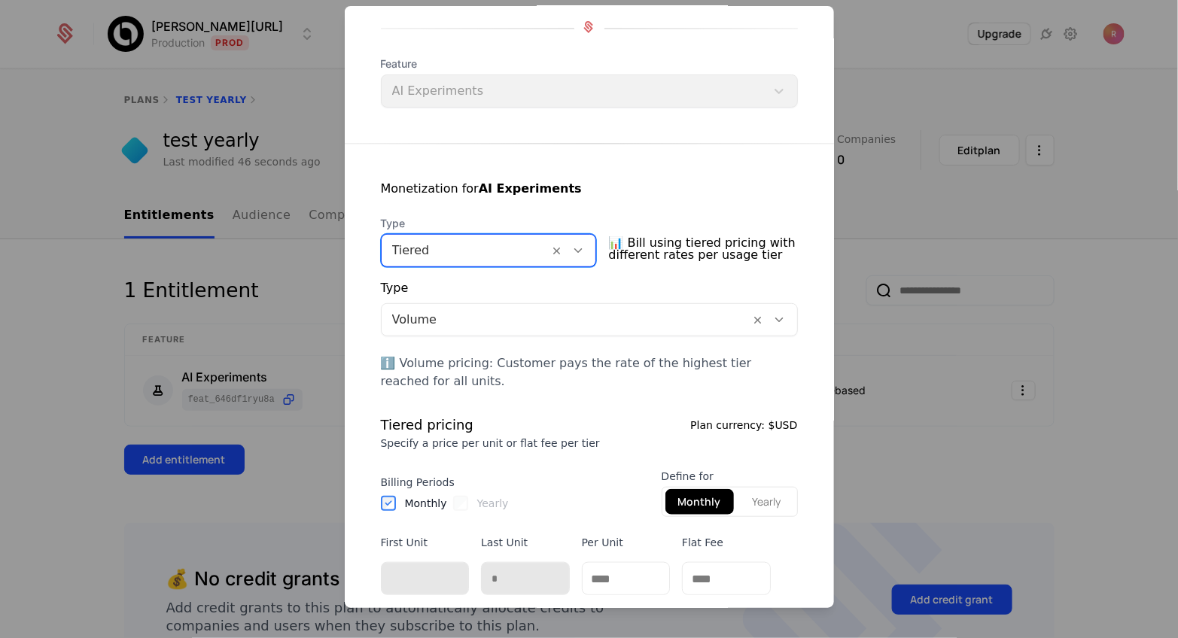
scroll to position [370, 0]
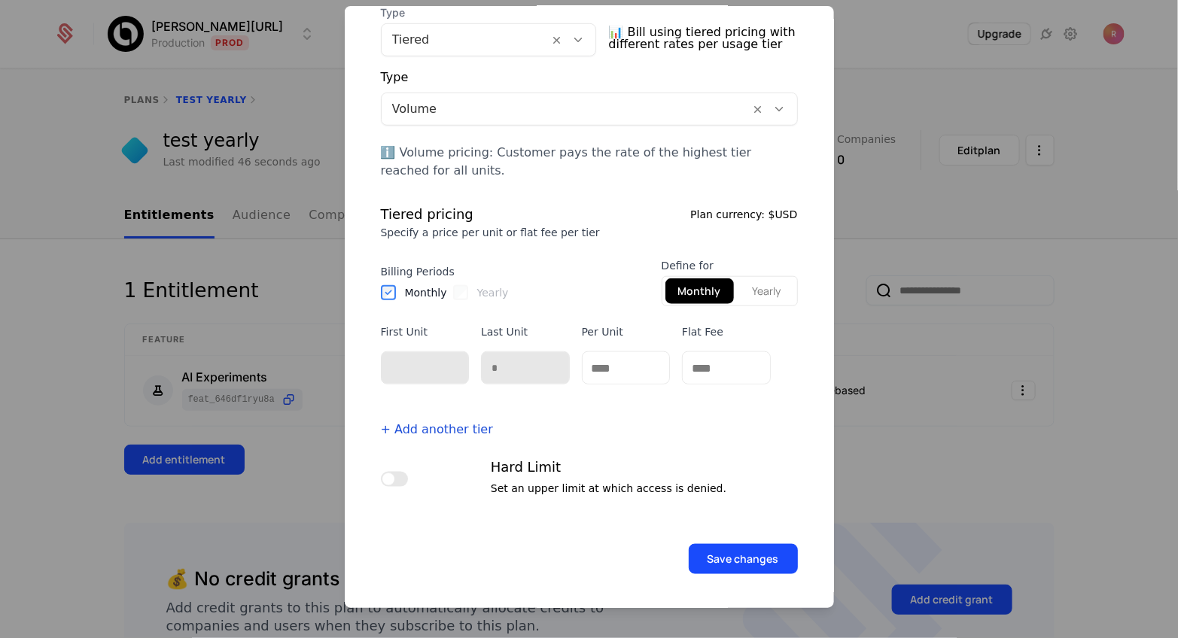
click at [766, 282] on button "Yearly" at bounding box center [767, 292] width 54 height 26
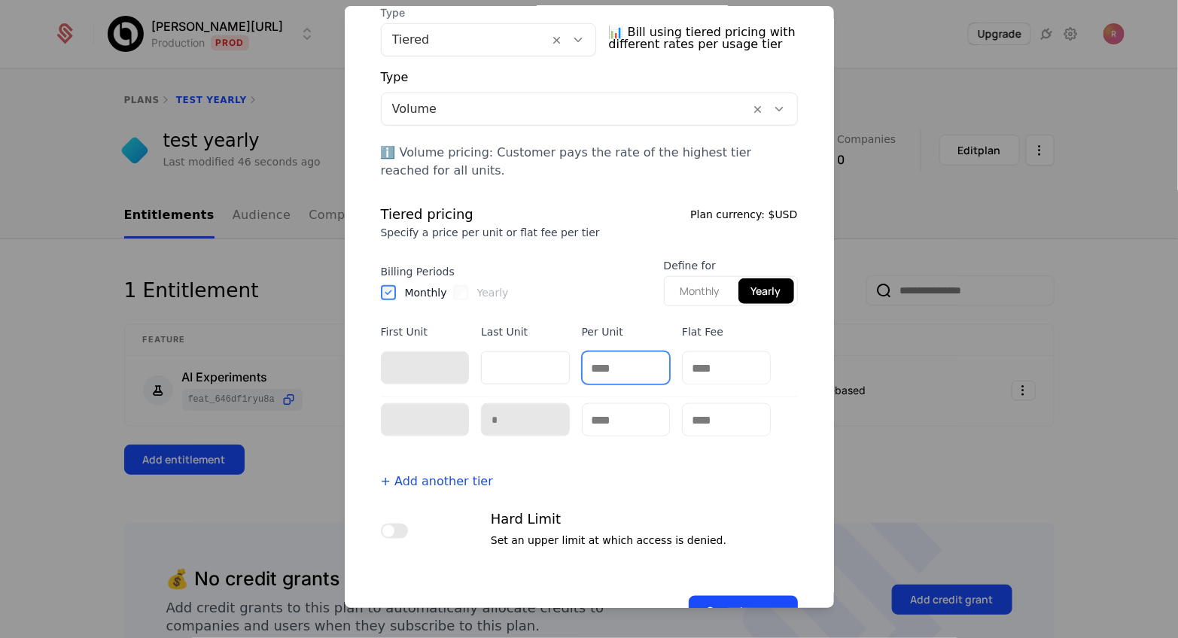
click at [635, 377] on input "text" at bounding box center [626, 368] width 87 height 32
click at [703, 301] on button "Monthly" at bounding box center [700, 292] width 65 height 26
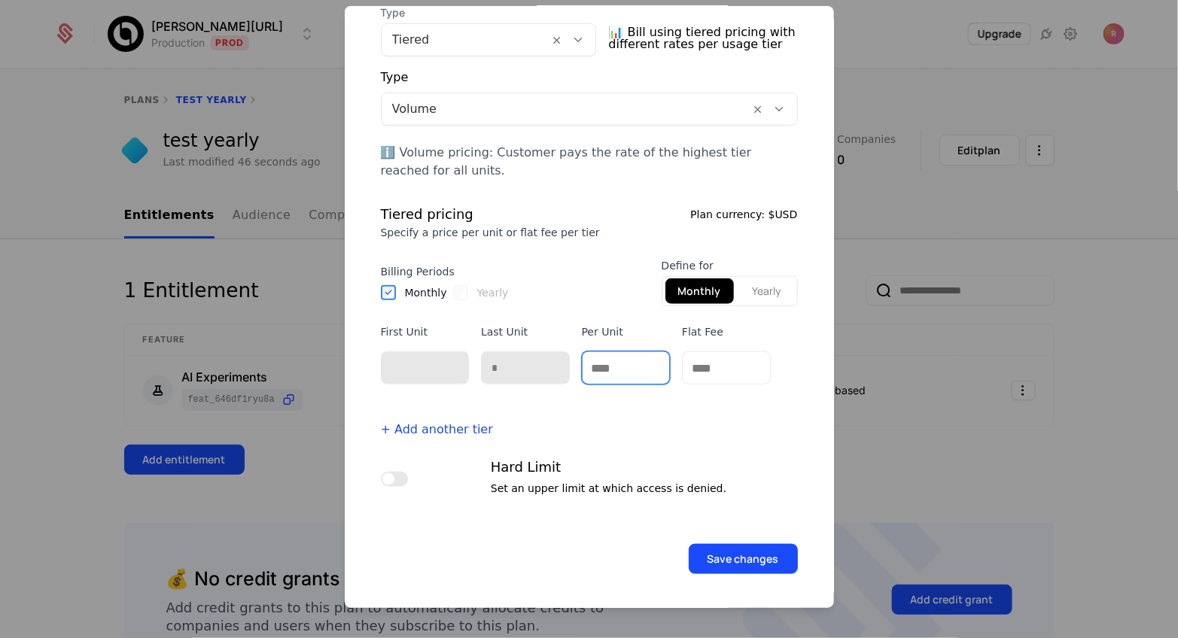
click at [604, 374] on input "text" at bounding box center [626, 368] width 87 height 32
click at [604, 254] on div "Type Volume ℹ️ Volume pricing: Customer pays the rate of the highest tier reach…" at bounding box center [589, 279] width 417 height 446
click at [442, 103] on div at bounding box center [566, 109] width 348 height 21
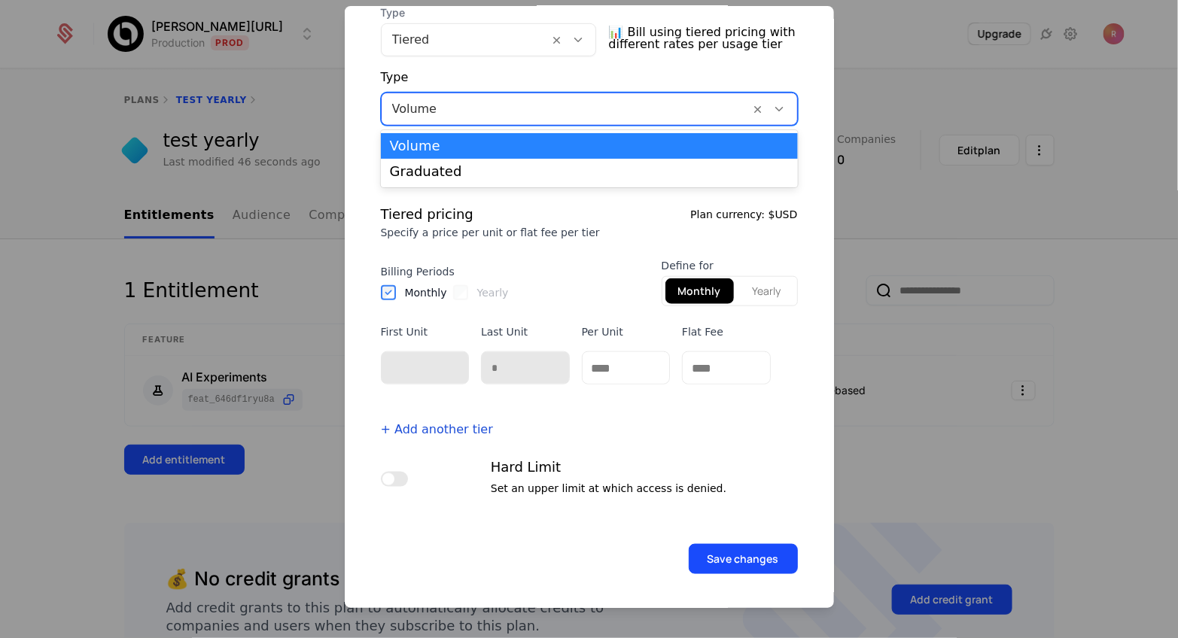
click at [452, 47] on div at bounding box center [465, 39] width 147 height 21
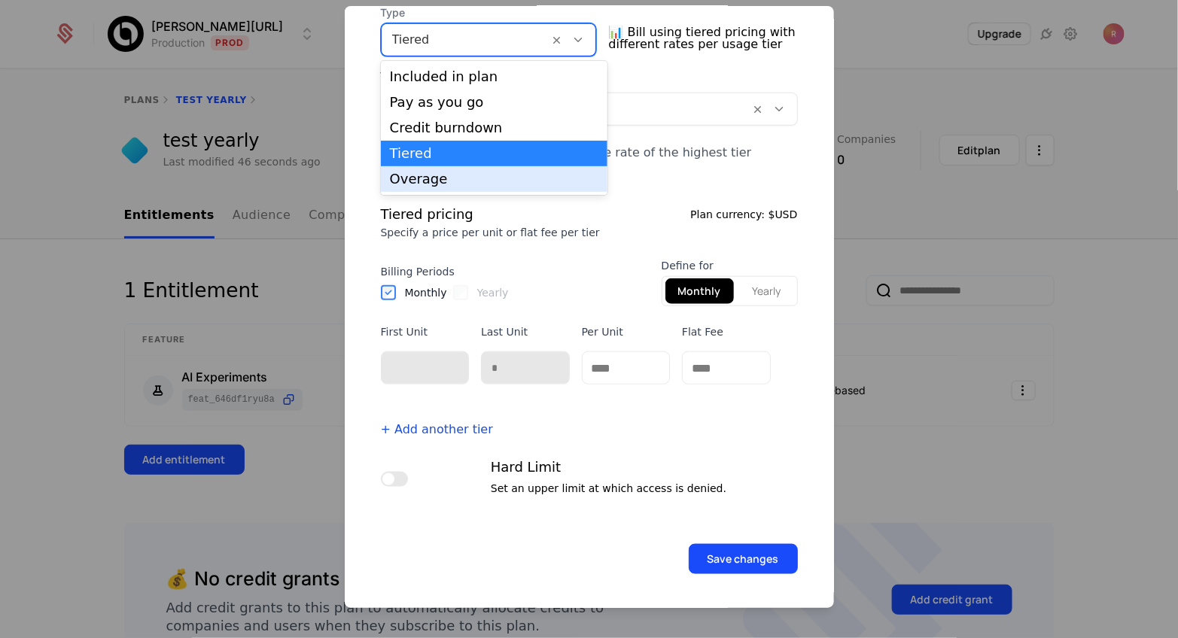
click at [419, 172] on div "Overage" at bounding box center [494, 179] width 209 height 14
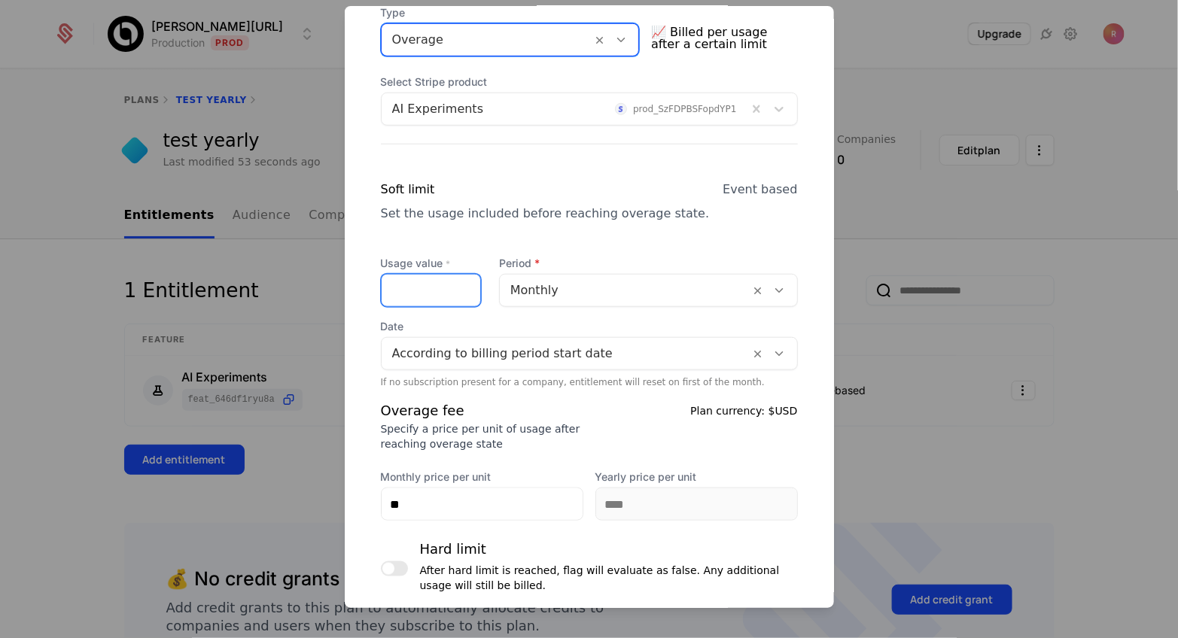
click at [440, 282] on input "Usage value *" at bounding box center [431, 291] width 99 height 32
type input "*"
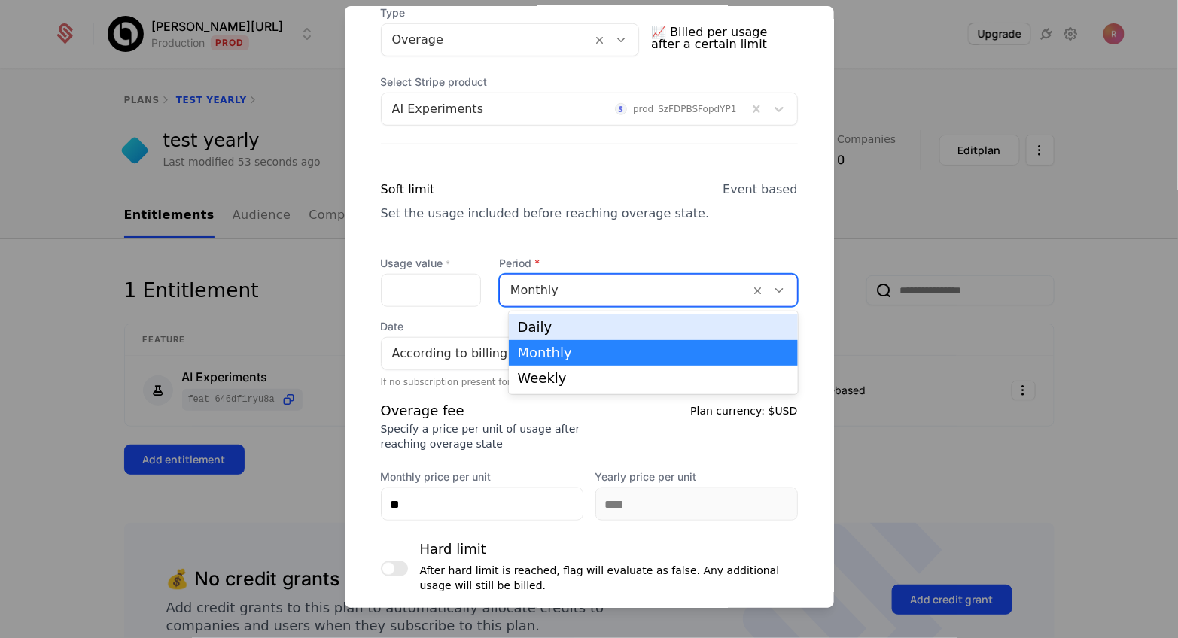
click at [547, 286] on div at bounding box center [625, 290] width 230 height 21
click at [547, 206] on div "Set the usage included before reaching overage state." at bounding box center [545, 214] width 329 height 18
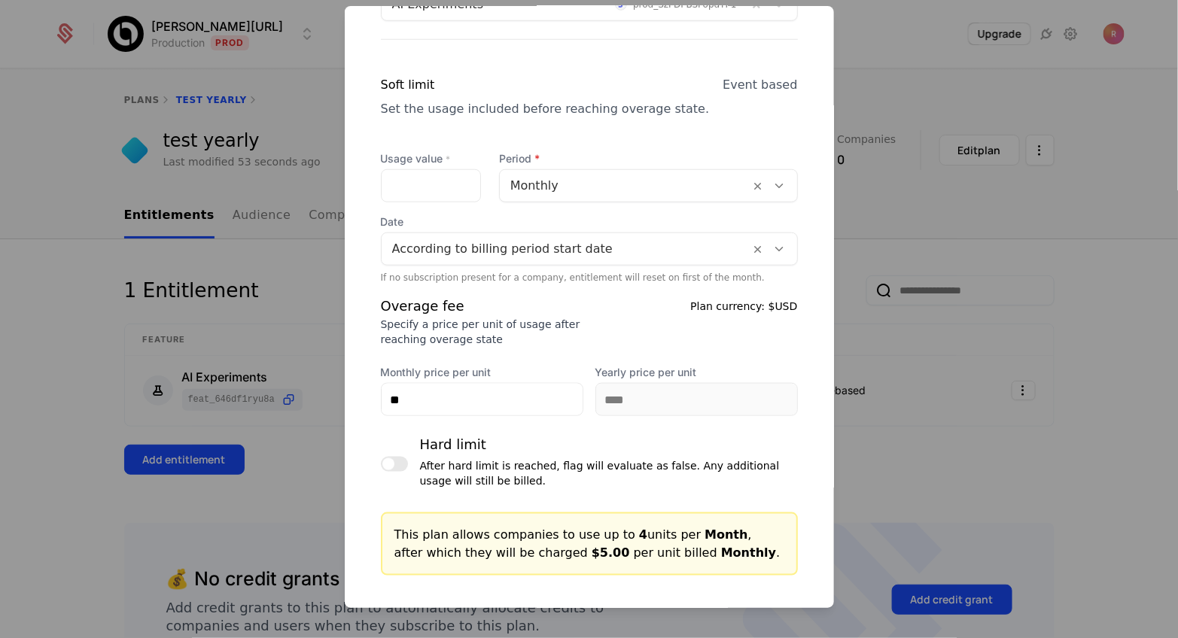
scroll to position [483, 0]
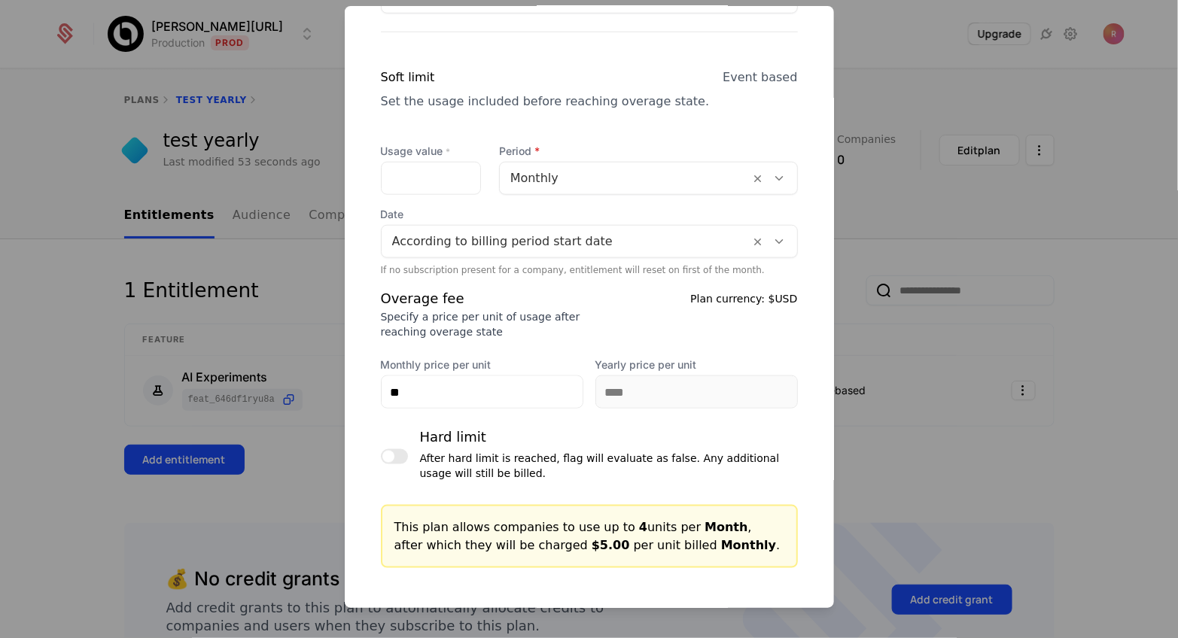
click at [529, 301] on div "Overage fee" at bounding box center [480, 298] width 199 height 21
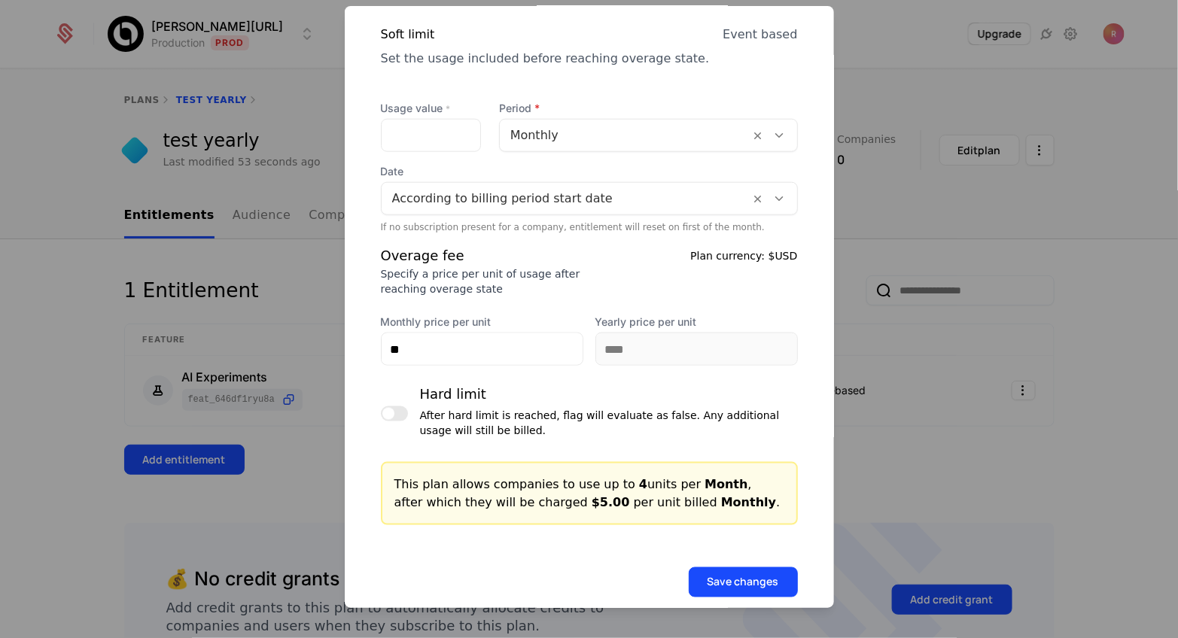
scroll to position [547, 0]
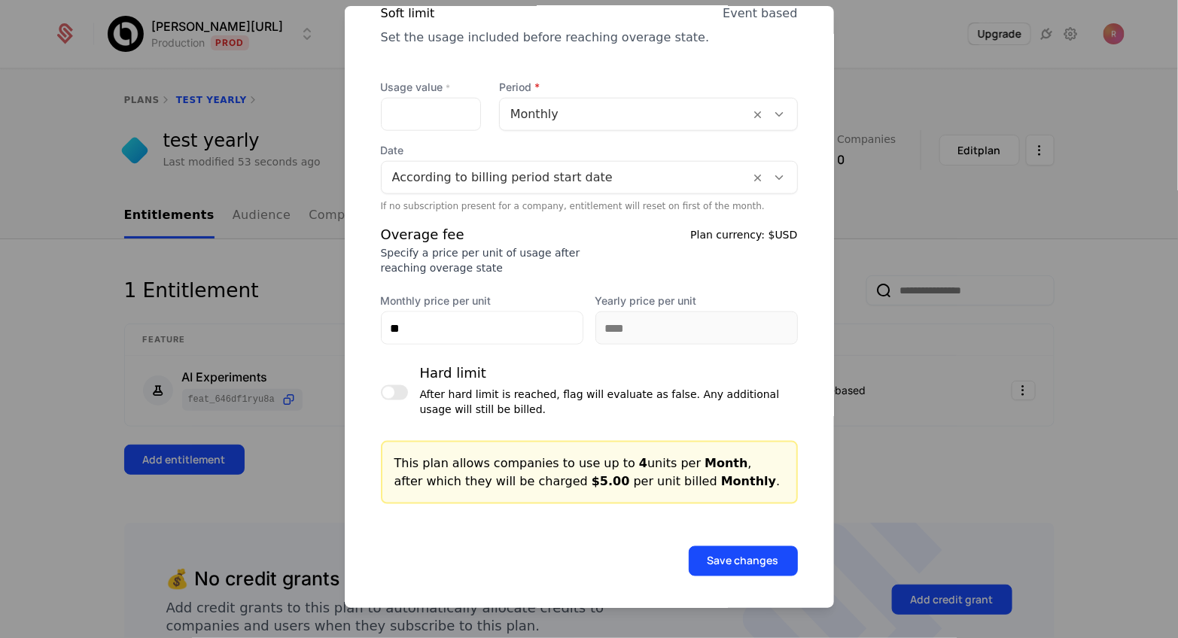
click at [771, 583] on form "Plan entitlement AI Experiments test yearly Plan test yearly Feature AI Experim…" at bounding box center [589, 35] width 489 height 1153
click at [772, 569] on button "Save changes" at bounding box center [743, 562] width 109 height 30
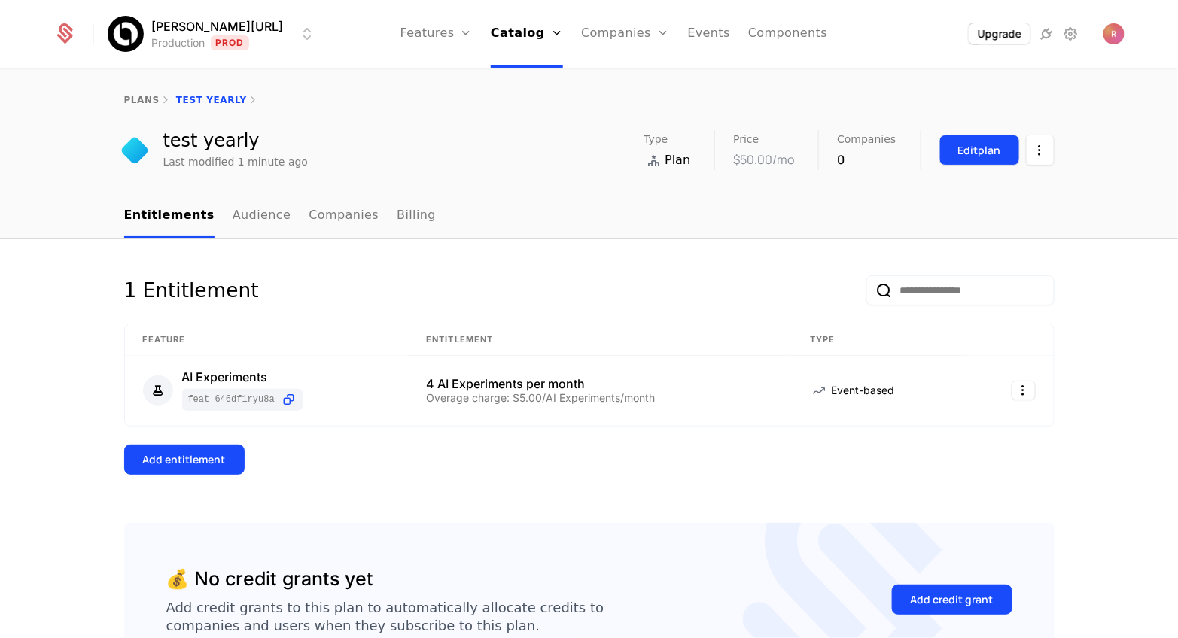
click at [962, 148] on div "Edit plan" at bounding box center [979, 150] width 43 height 15
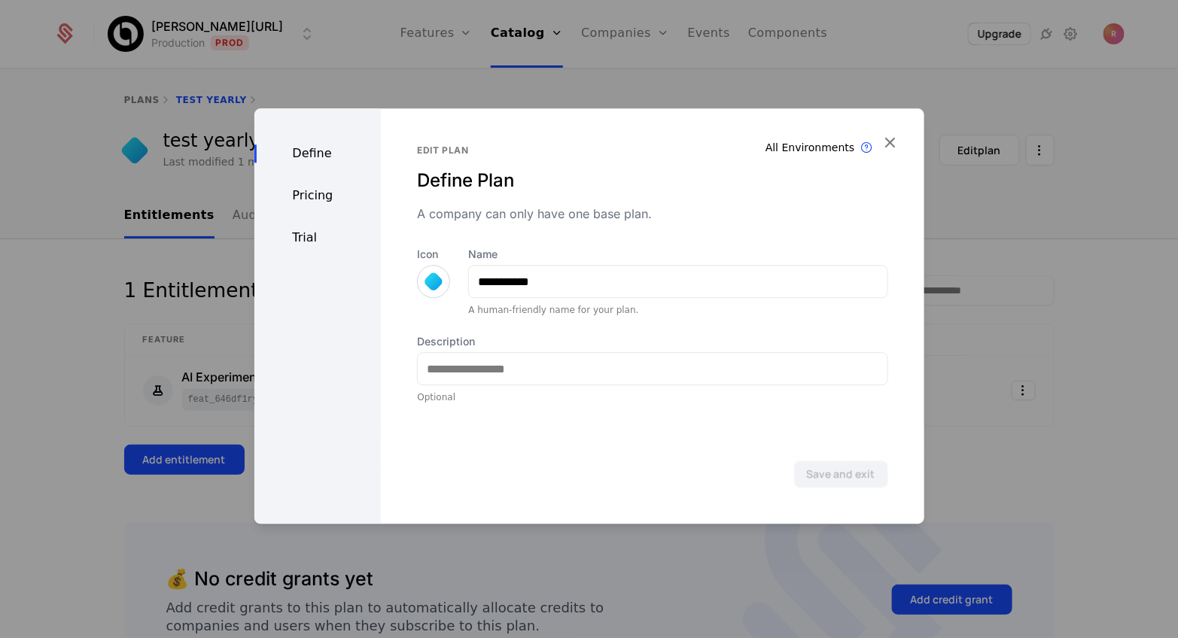
click at [311, 240] on div "Trial" at bounding box center [317, 238] width 127 height 18
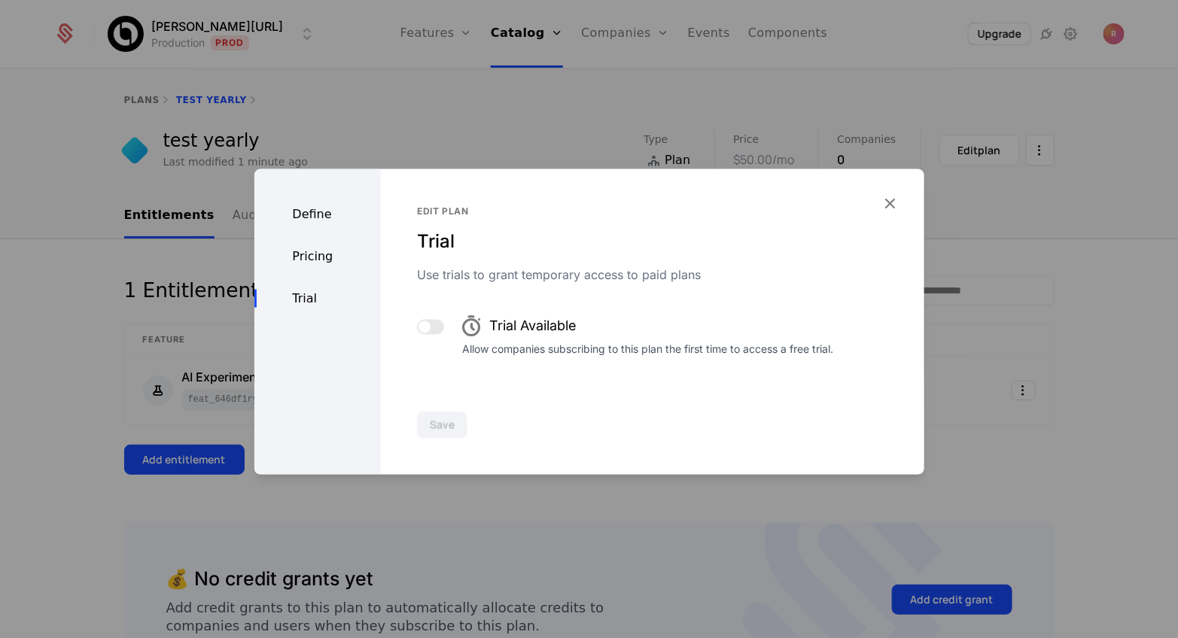
click at [310, 207] on div "Define" at bounding box center [317, 215] width 127 height 18
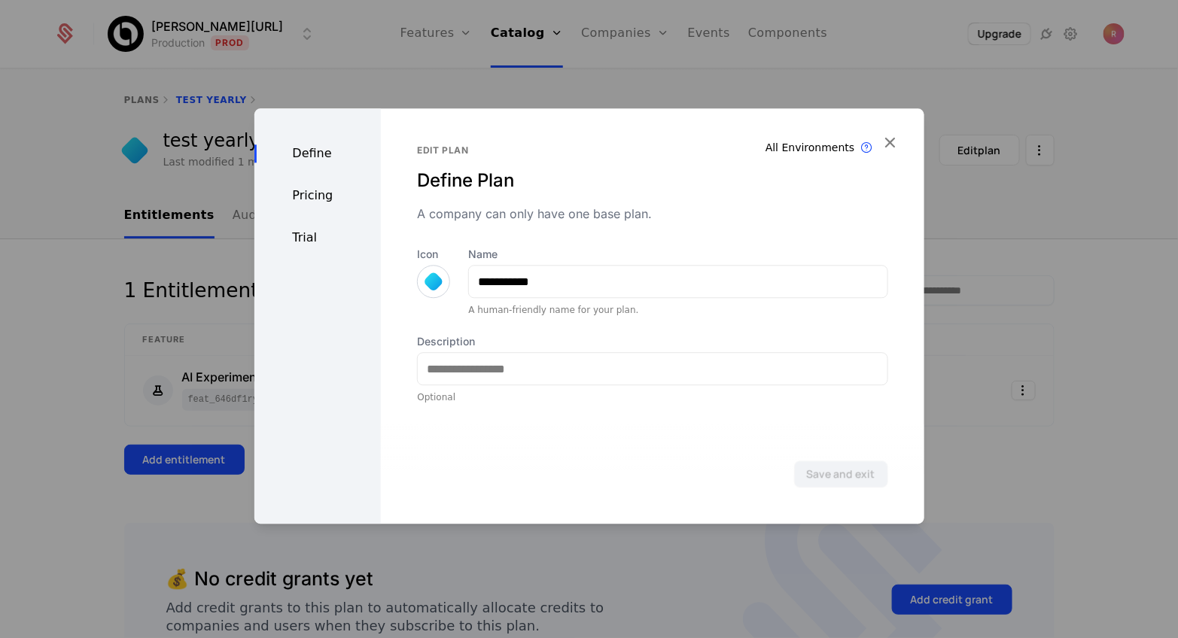
click at [314, 190] on div "Pricing" at bounding box center [317, 196] width 127 height 18
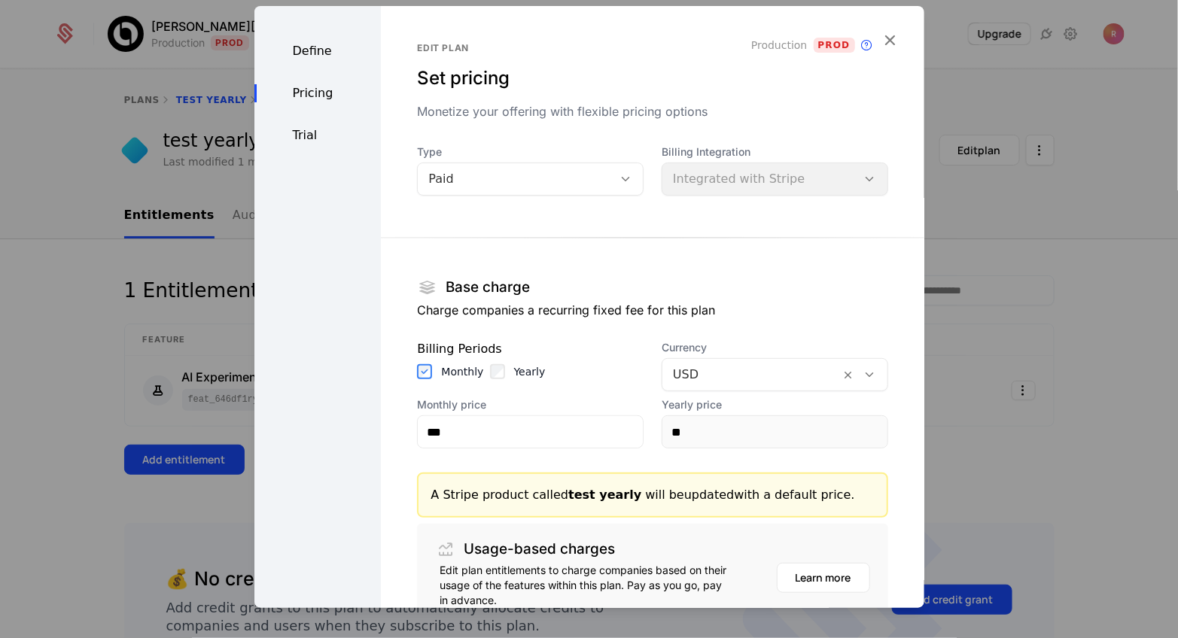
click at [522, 376] on label "Yearly" at bounding box center [530, 371] width 32 height 15
click at [704, 433] on input "**" at bounding box center [774, 432] width 225 height 32
type input "****"
click at [633, 367] on div "Monthly Yearly" at bounding box center [530, 371] width 227 height 15
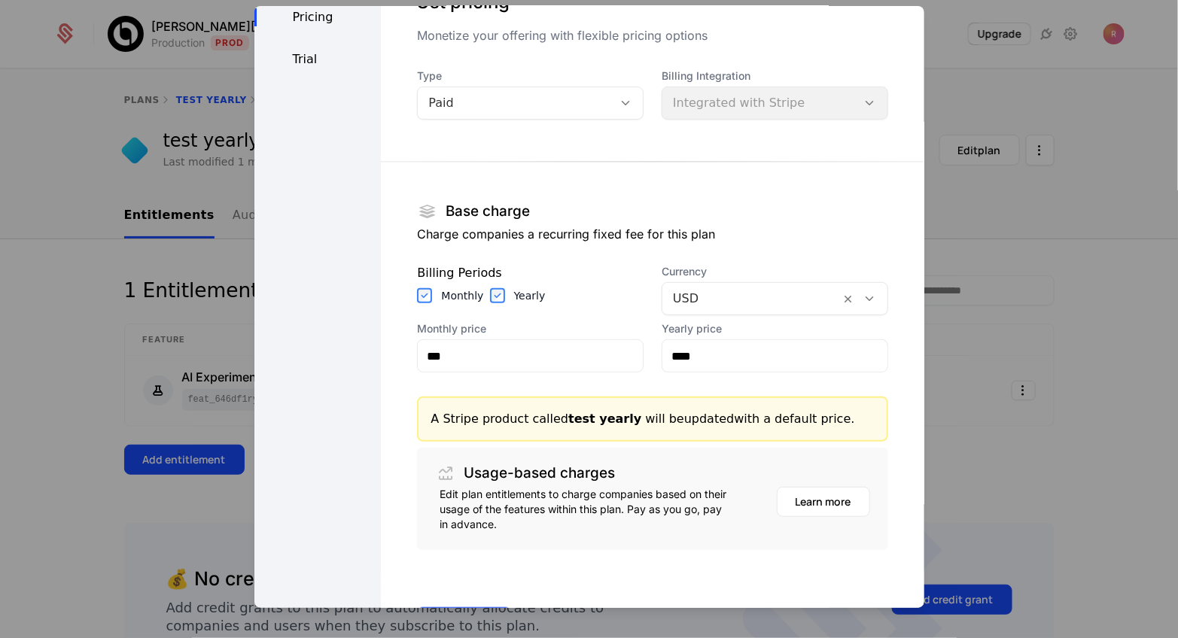
scroll to position [136, 0]
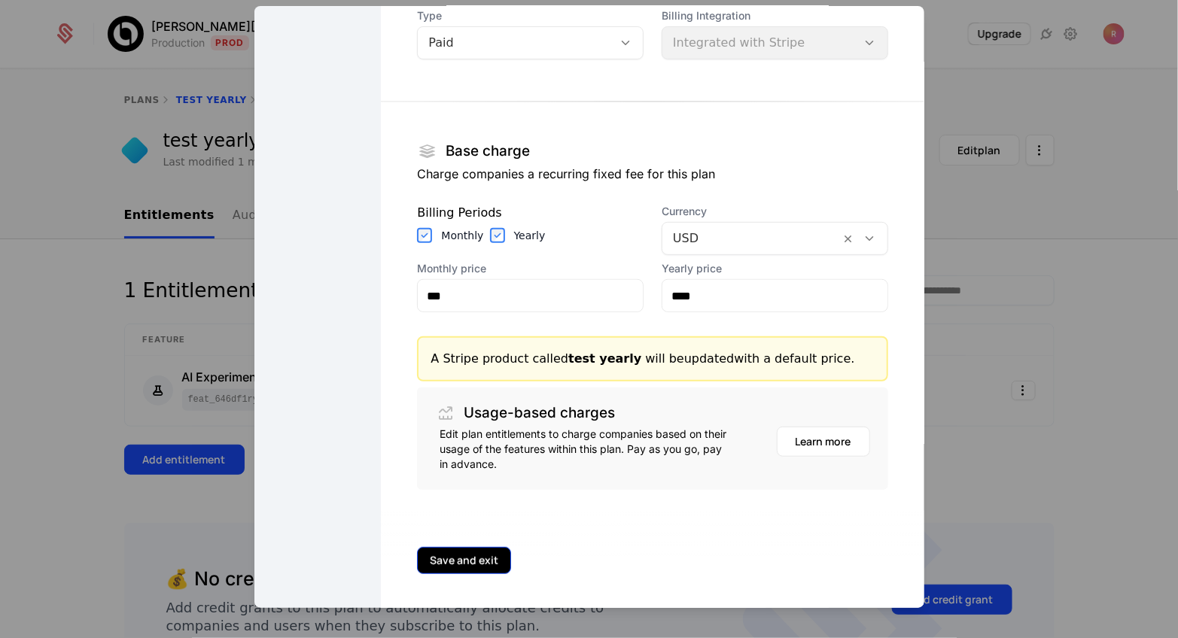
click at [488, 562] on button "Save and exit" at bounding box center [464, 560] width 94 height 27
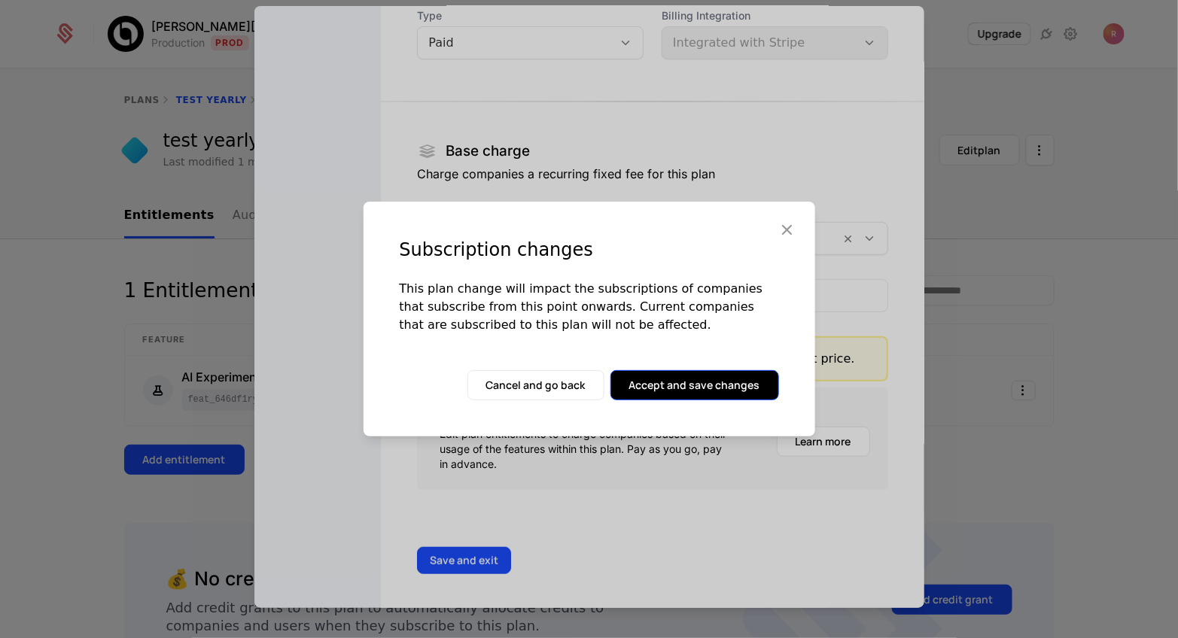
click at [678, 371] on button "Accept and save changes" at bounding box center [695, 385] width 169 height 30
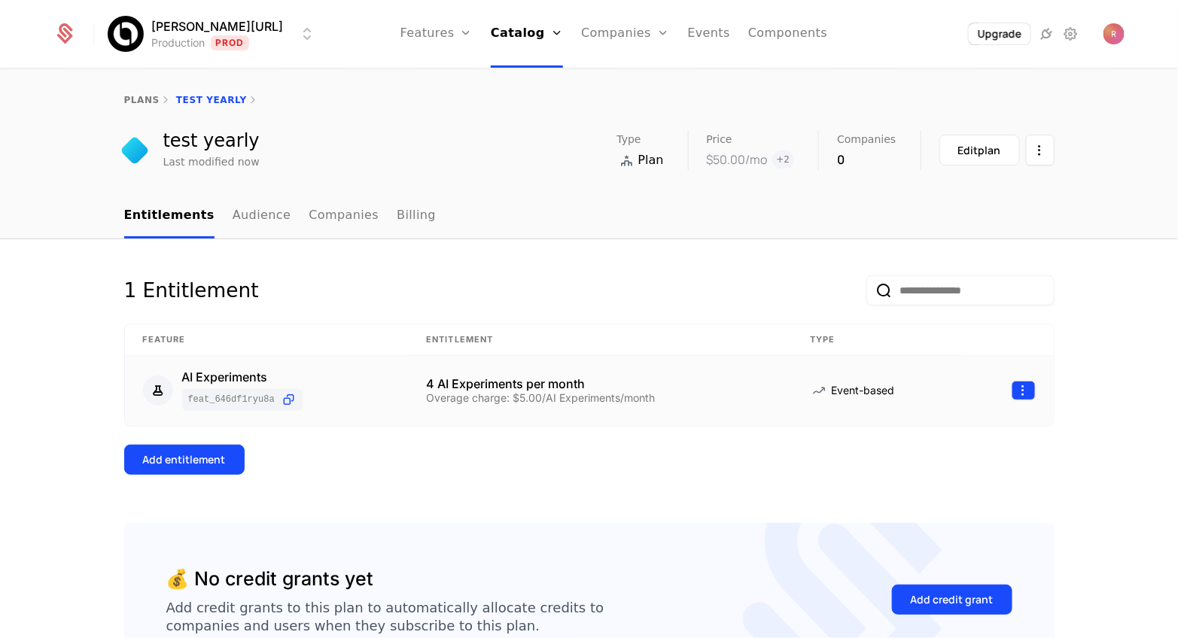
click at [1024, 388] on html "[PERSON_NAME][URL] Production Prod Features Features Flags Catalog Plans Add On…" at bounding box center [589, 319] width 1178 height 638
click at [922, 456] on div "Edit" at bounding box center [916, 462] width 26 height 21
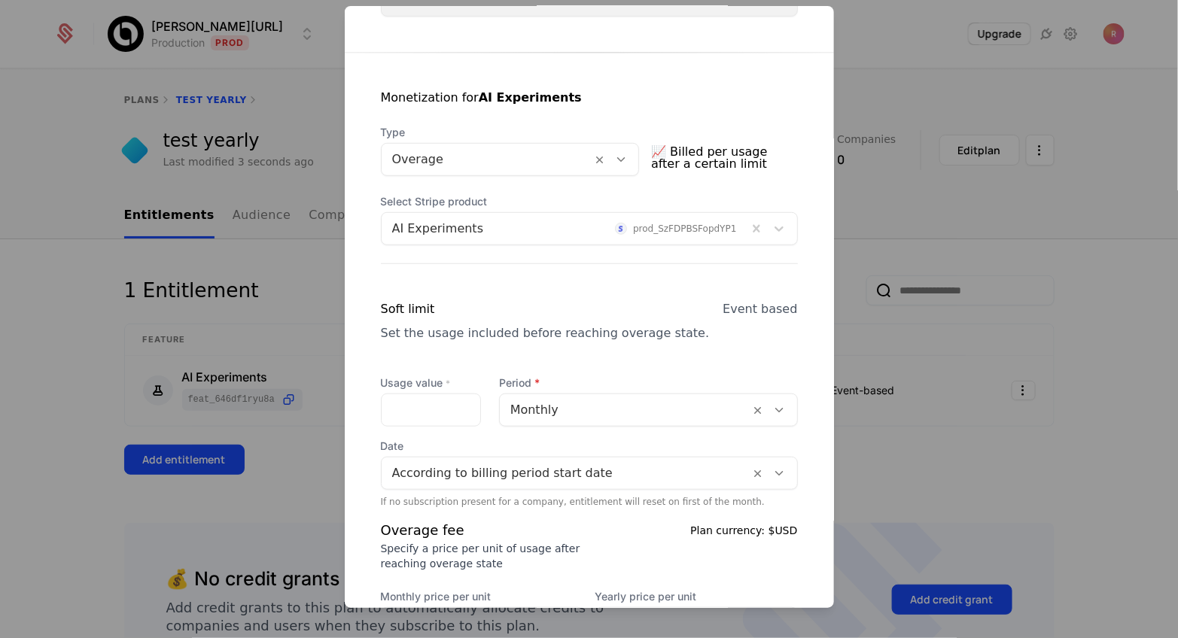
scroll to position [374, 0]
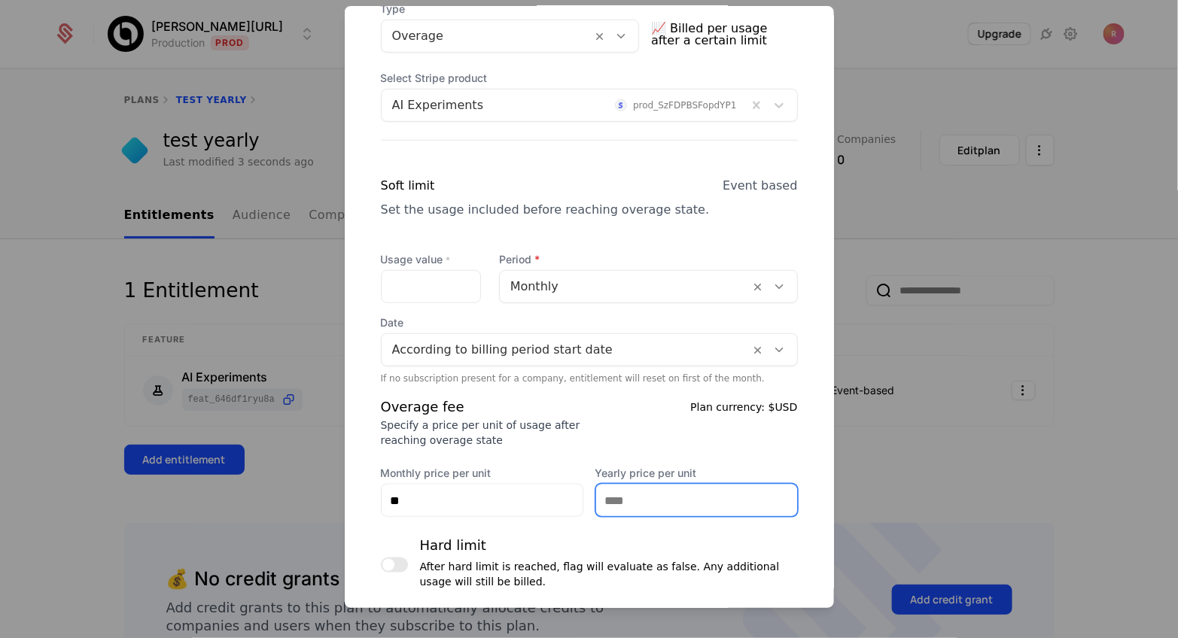
click at [625, 496] on input "Yearly price per unit" at bounding box center [696, 501] width 201 height 32
type input "***"
click at [627, 429] on div "Overage fee Specify a price per unit of usage after reaching overage state Plan…" at bounding box center [589, 422] width 417 height 51
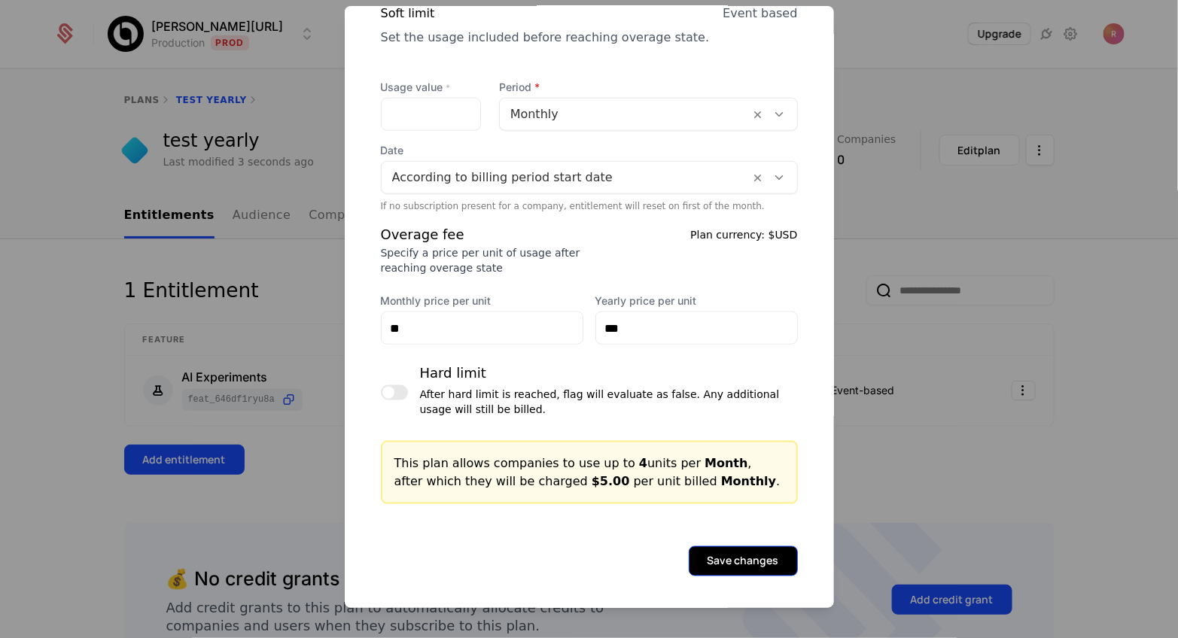
click at [733, 550] on button "Save changes" at bounding box center [743, 562] width 109 height 30
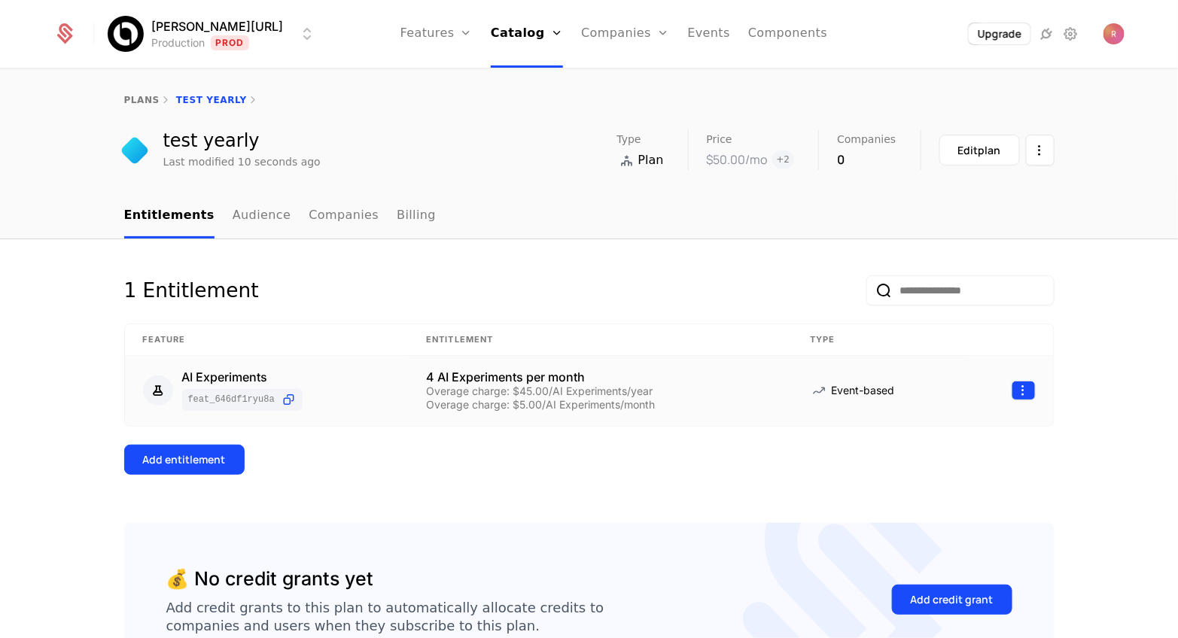
click at [1027, 385] on html "[PERSON_NAME][URL] Production Prod Features Features Flags Catalog Plans Add On…" at bounding box center [589, 319] width 1178 height 638
click at [938, 469] on div "Edit" at bounding box center [922, 462] width 38 height 21
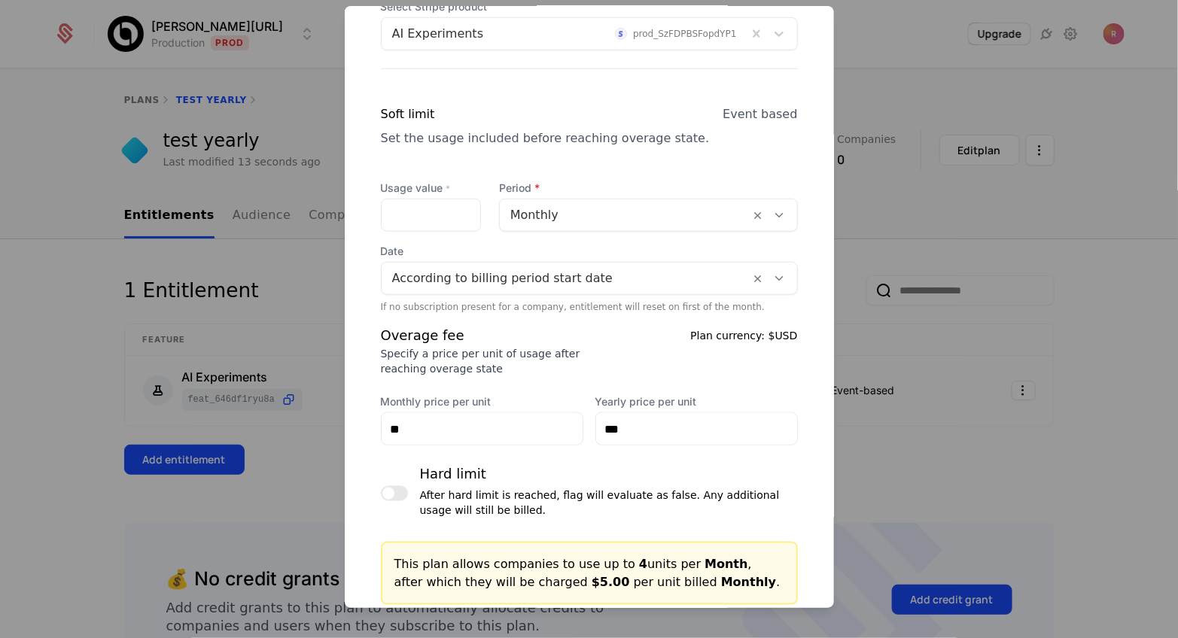
scroll to position [506, 0]
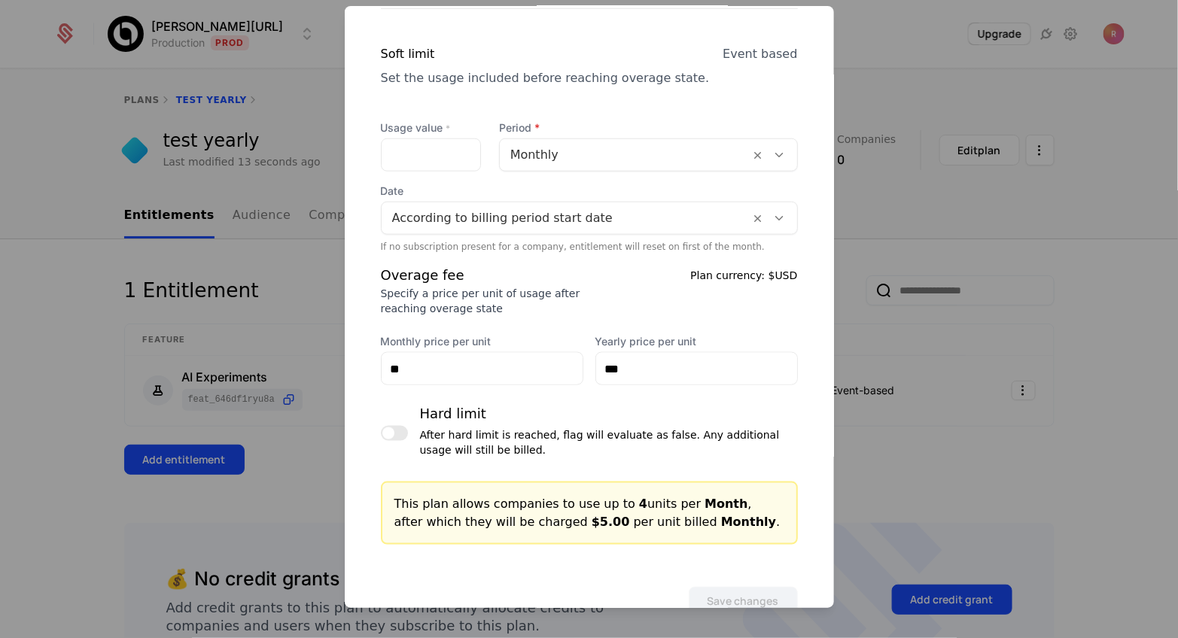
click at [993, 501] on div at bounding box center [589, 319] width 1178 height 638
